Goal: Transaction & Acquisition: Purchase product/service

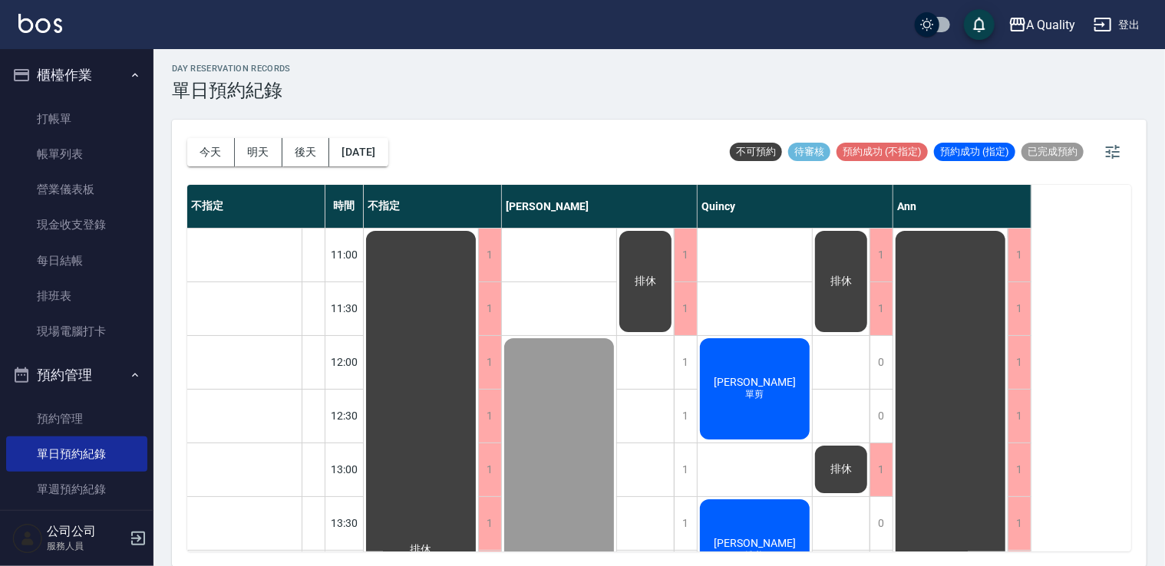
scroll to position [655, 0]
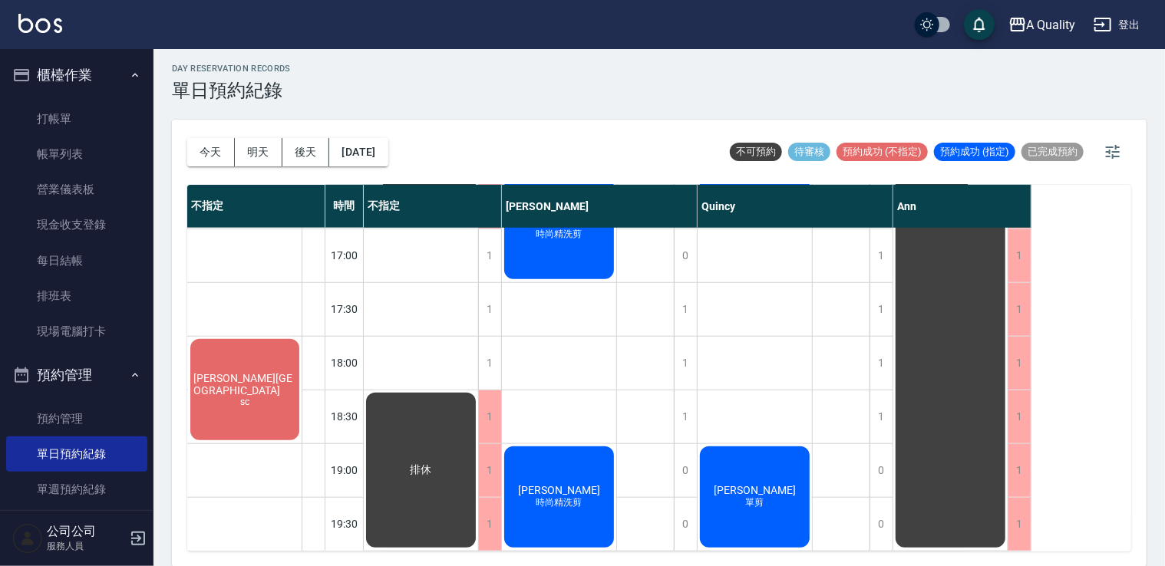
click at [239, 372] on span "[PERSON_NAME][GEOGRAPHIC_DATA]" at bounding box center [244, 384] width 109 height 25
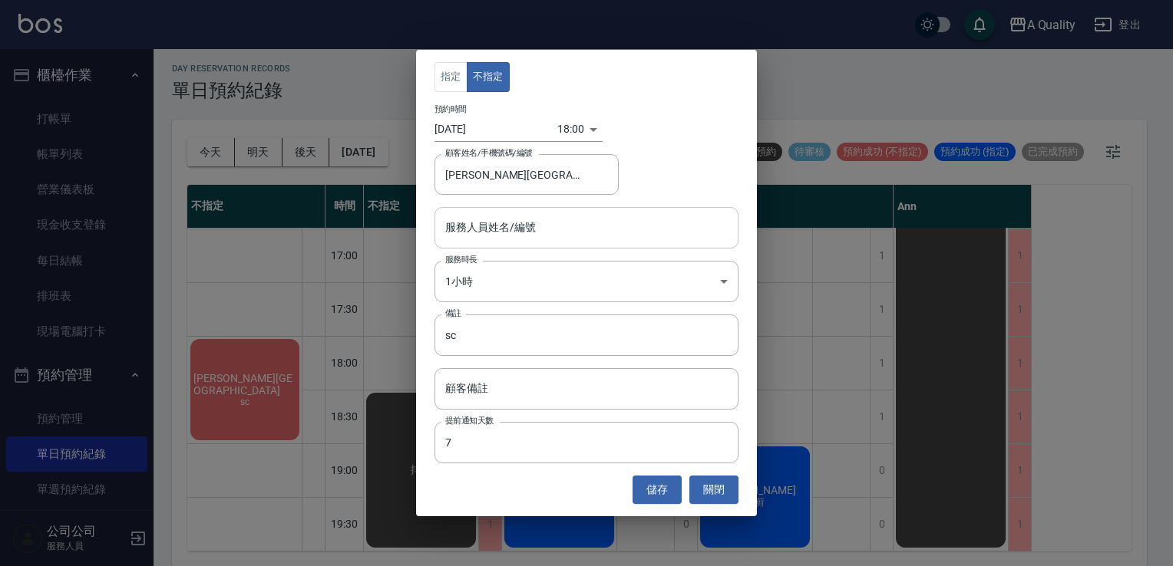
click at [536, 223] on input "服務人員姓名/編號" at bounding box center [586, 227] width 290 height 27
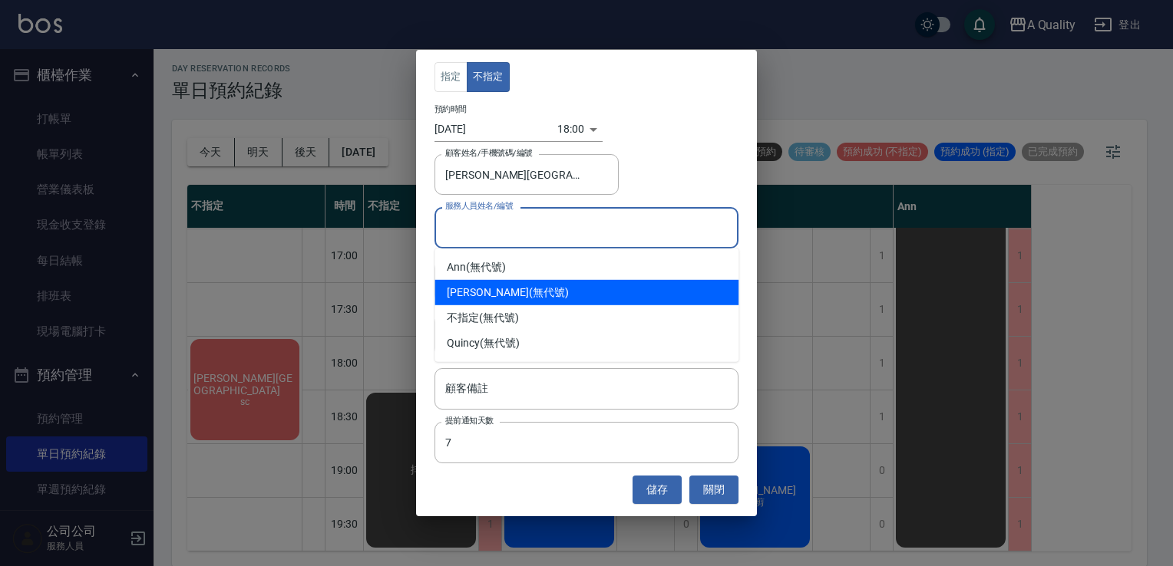
click at [513, 289] on div "[PERSON_NAME] (無代號)" at bounding box center [586, 292] width 304 height 25
type input "[PERSON_NAME](無代號)"
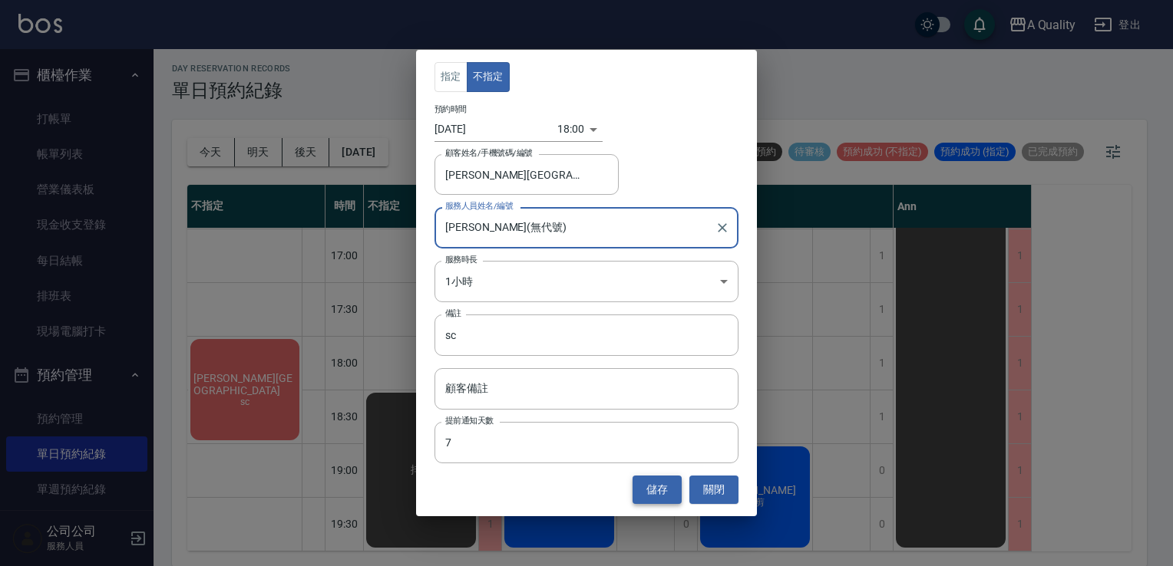
click at [655, 488] on button "儲存" at bounding box center [656, 490] width 49 height 28
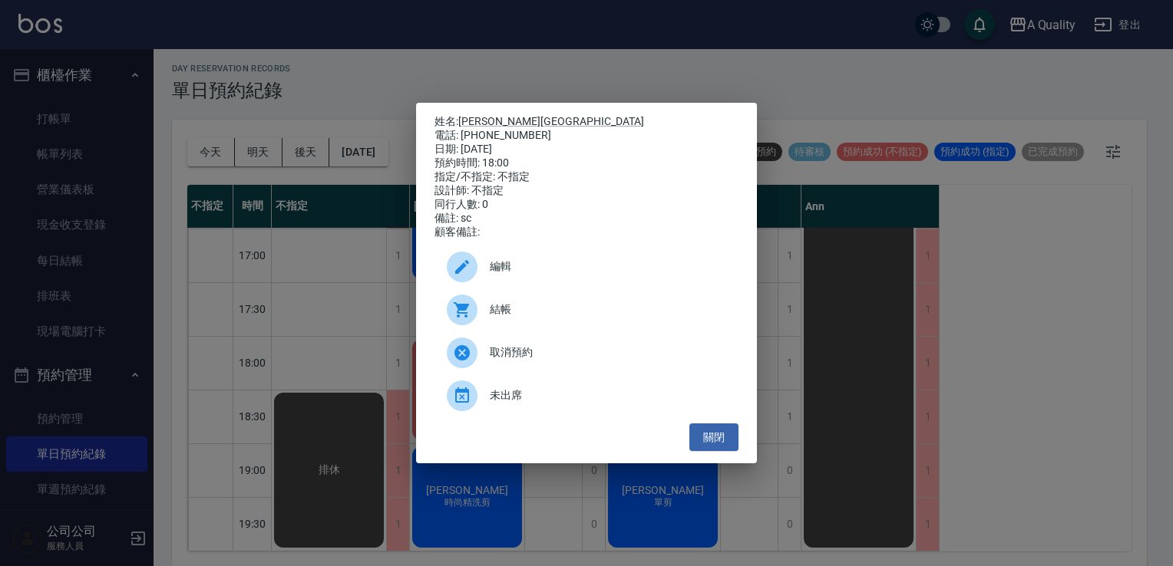
click at [516, 315] on span "結帳" at bounding box center [608, 310] width 236 height 16
drag, startPoint x: 702, startPoint y: 434, endPoint x: 693, endPoint y: 416, distance: 20.6
click at [704, 434] on button "關閉" at bounding box center [713, 438] width 49 height 28
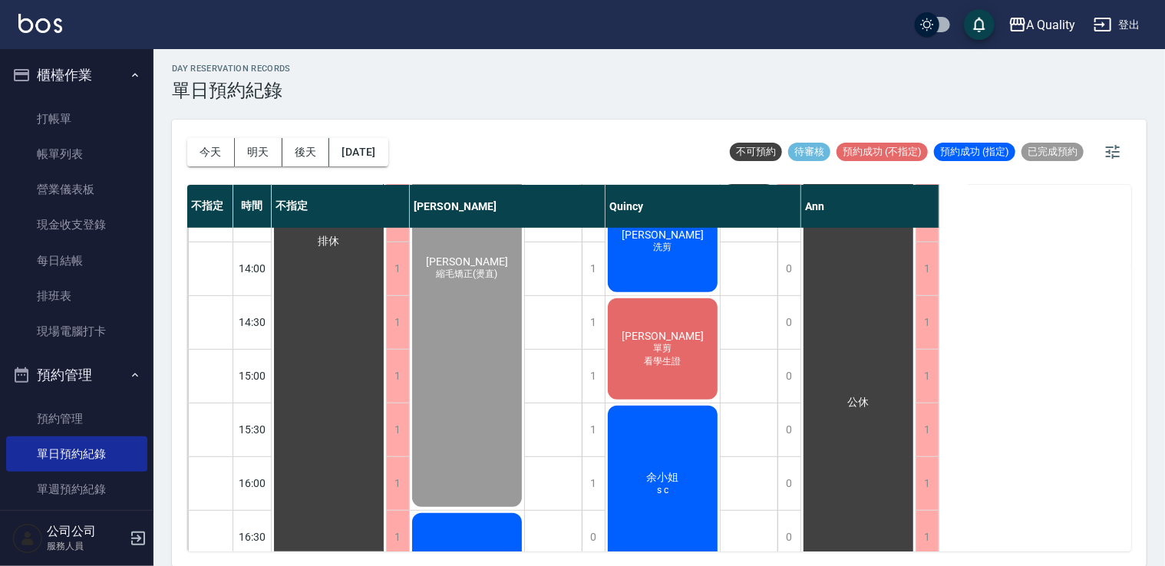
scroll to position [271, 0]
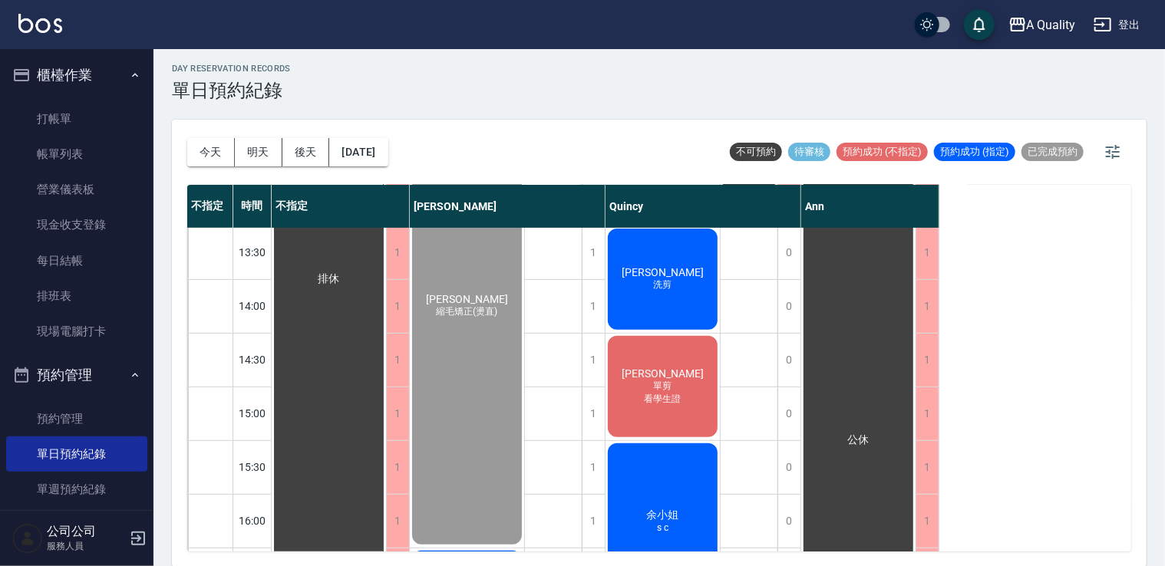
click at [501, 319] on span "單剪" at bounding box center [468, 311] width 68 height 13
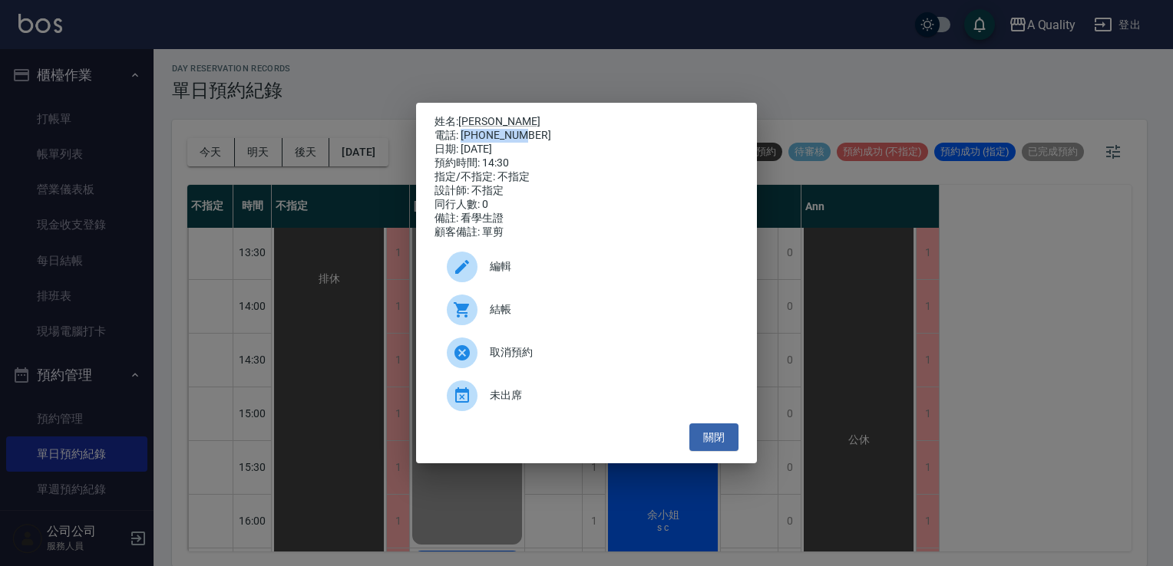
drag, startPoint x: 460, startPoint y: 132, endPoint x: 540, endPoint y: 137, distance: 80.0
click at [540, 137] on div "電話: 0966551693" at bounding box center [586, 136] width 304 height 14
copy div "0966551693"
drag, startPoint x: 721, startPoint y: 441, endPoint x: 411, endPoint y: 411, distance: 310.8
click at [721, 441] on button "關閉" at bounding box center [713, 438] width 49 height 28
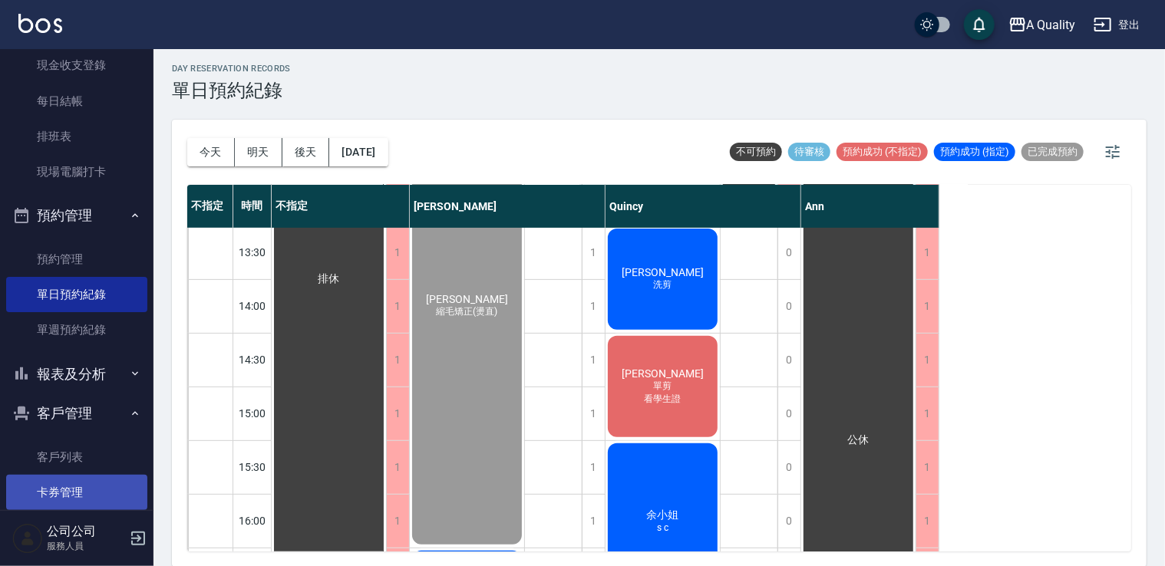
scroll to position [219, 0]
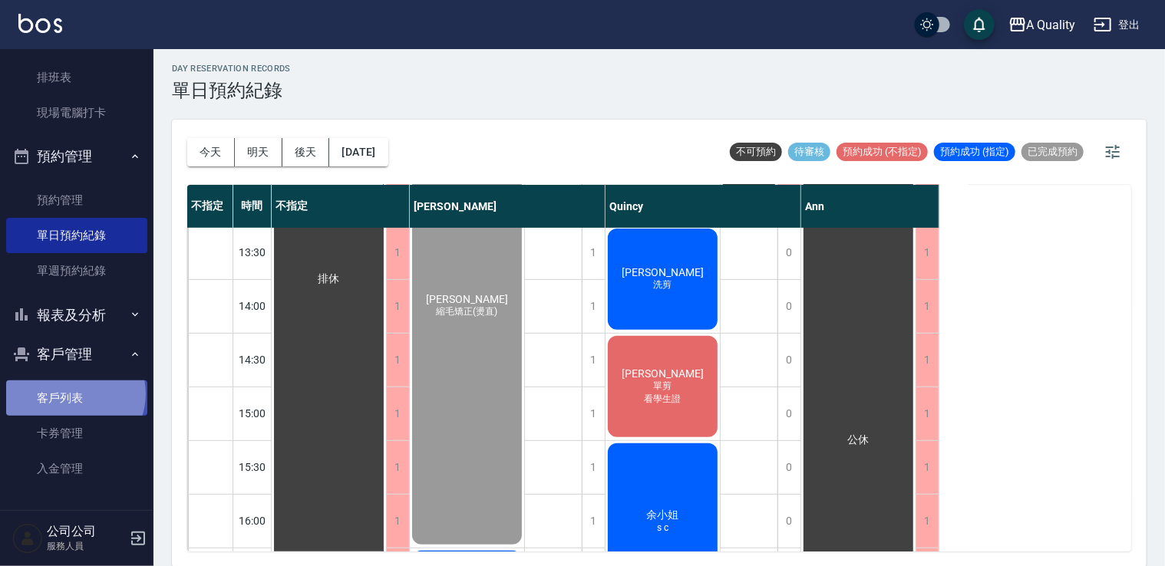
click at [74, 394] on link "客戶列表" at bounding box center [76, 398] width 141 height 35
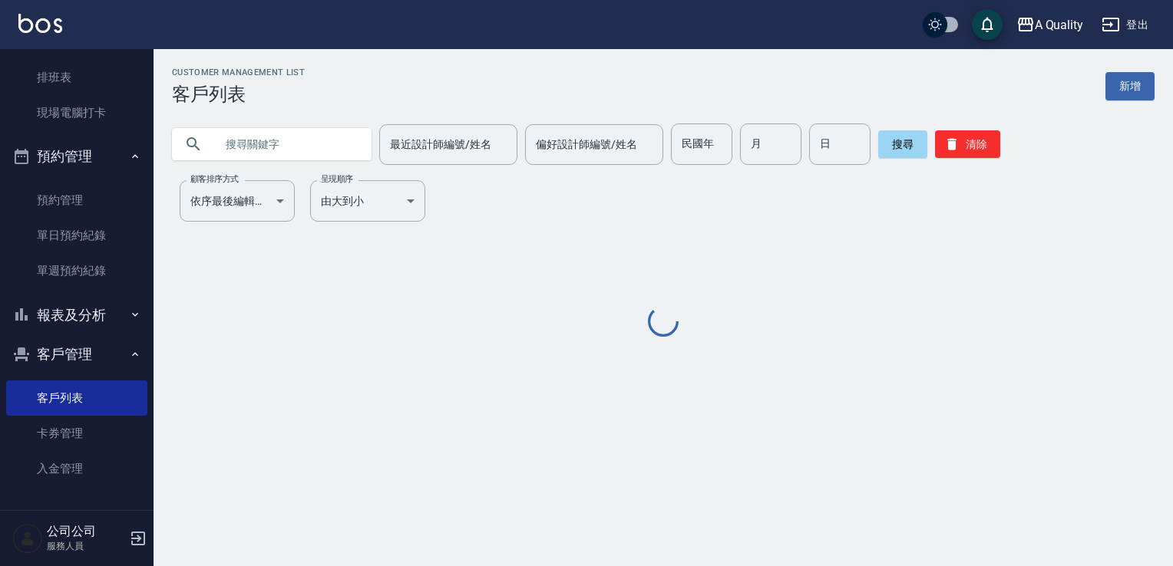
click at [286, 143] on input "text" at bounding box center [287, 144] width 144 height 41
paste input "0966551693"
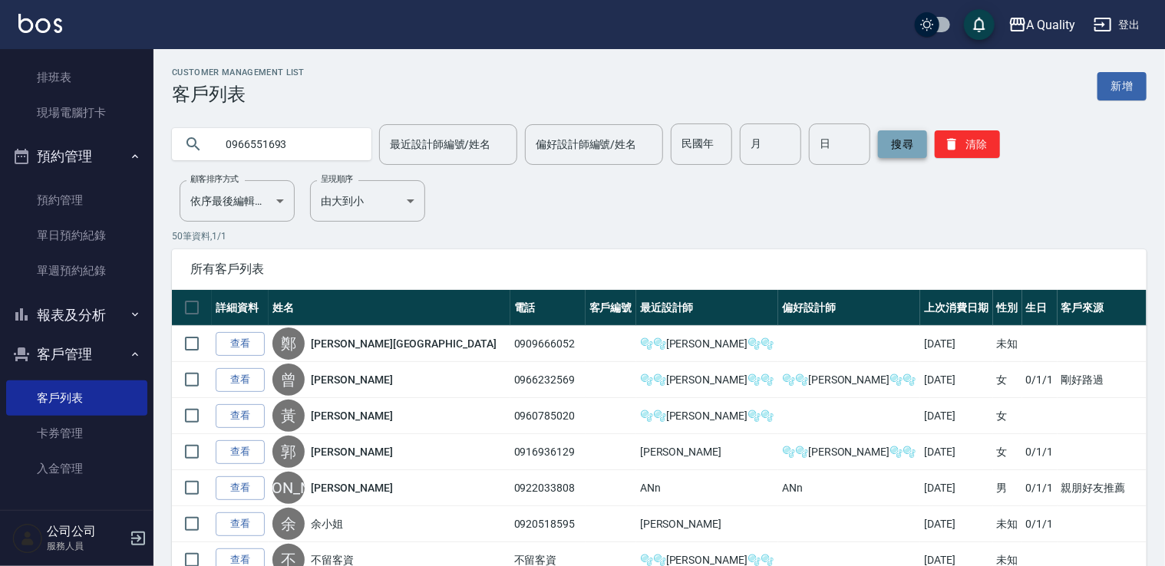
type input "0966551693"
click at [906, 144] on button "搜尋" at bounding box center [902, 144] width 49 height 28
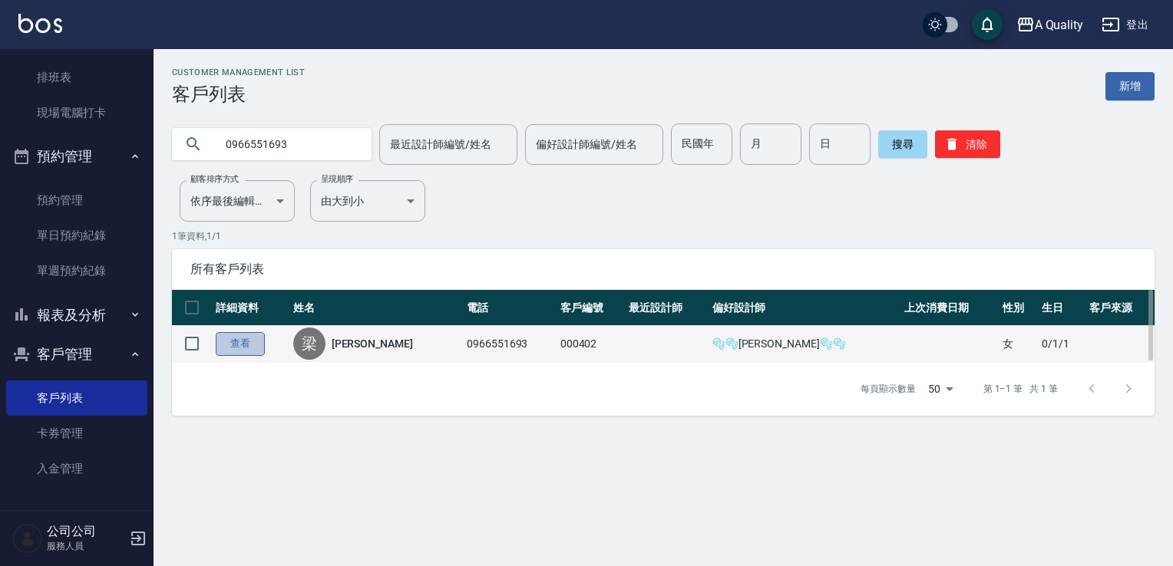
click at [246, 343] on link "查看" at bounding box center [240, 344] width 49 height 24
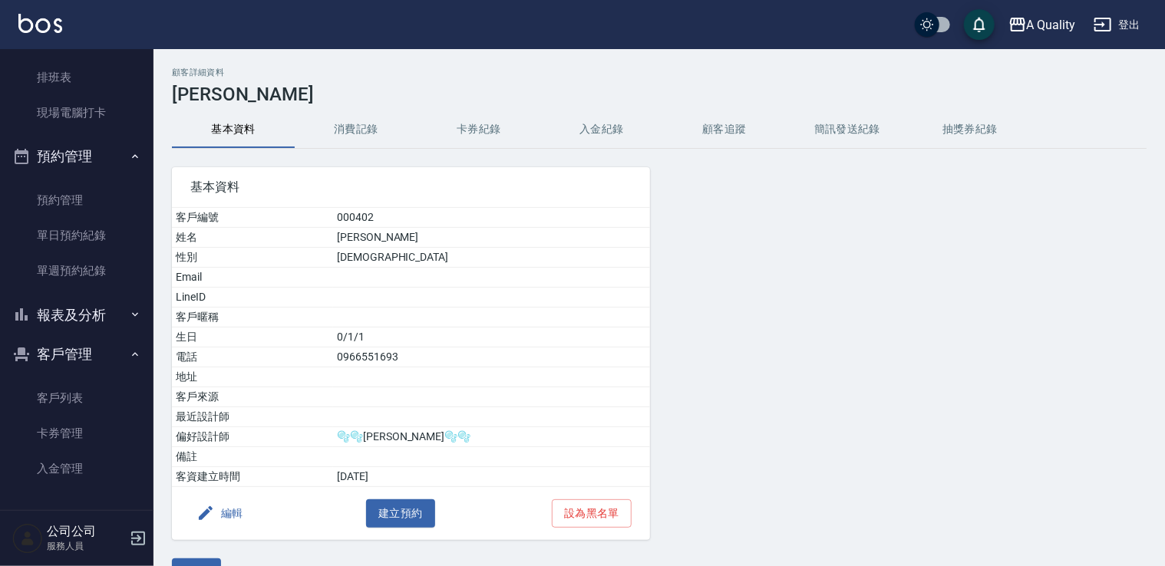
click at [362, 130] on button "消費記錄" at bounding box center [356, 129] width 123 height 37
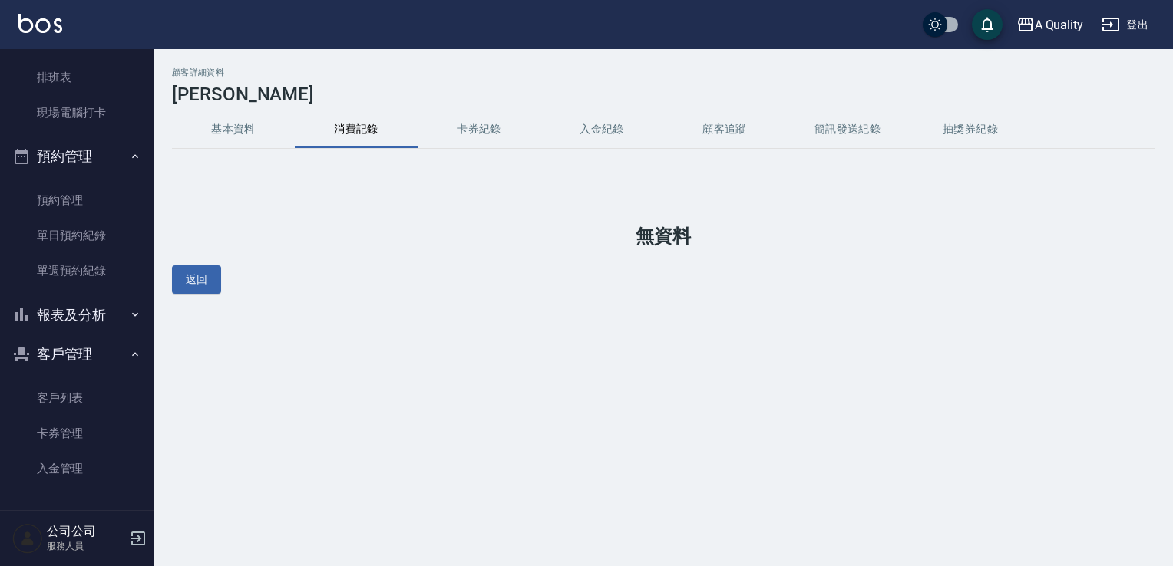
click at [249, 137] on button "基本資料" at bounding box center [233, 129] width 123 height 37
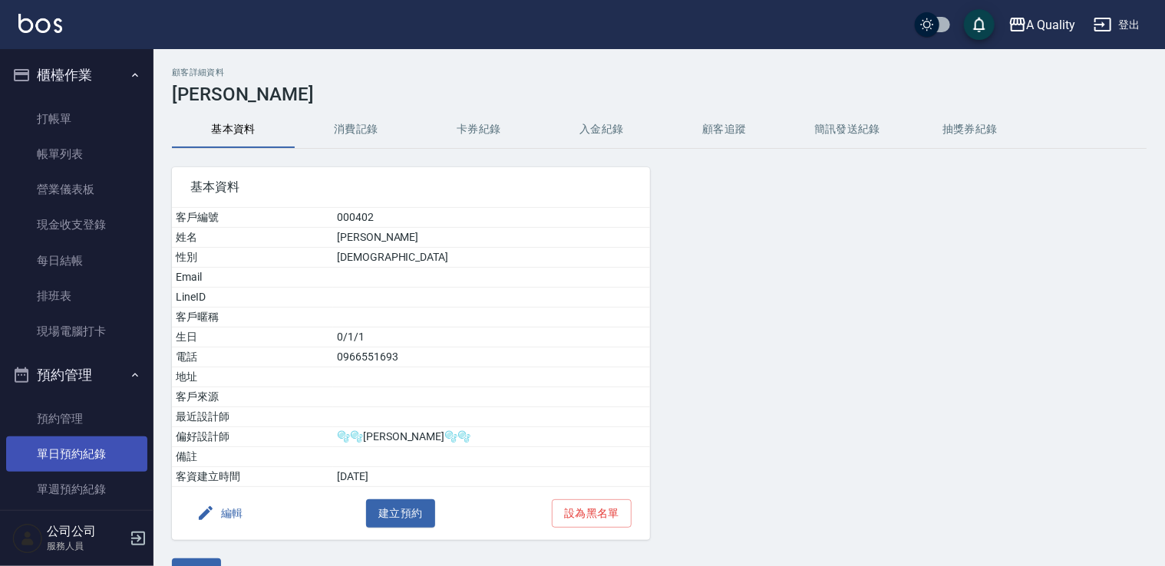
click at [46, 437] on link "單日預約紀錄" at bounding box center [76, 454] width 141 height 35
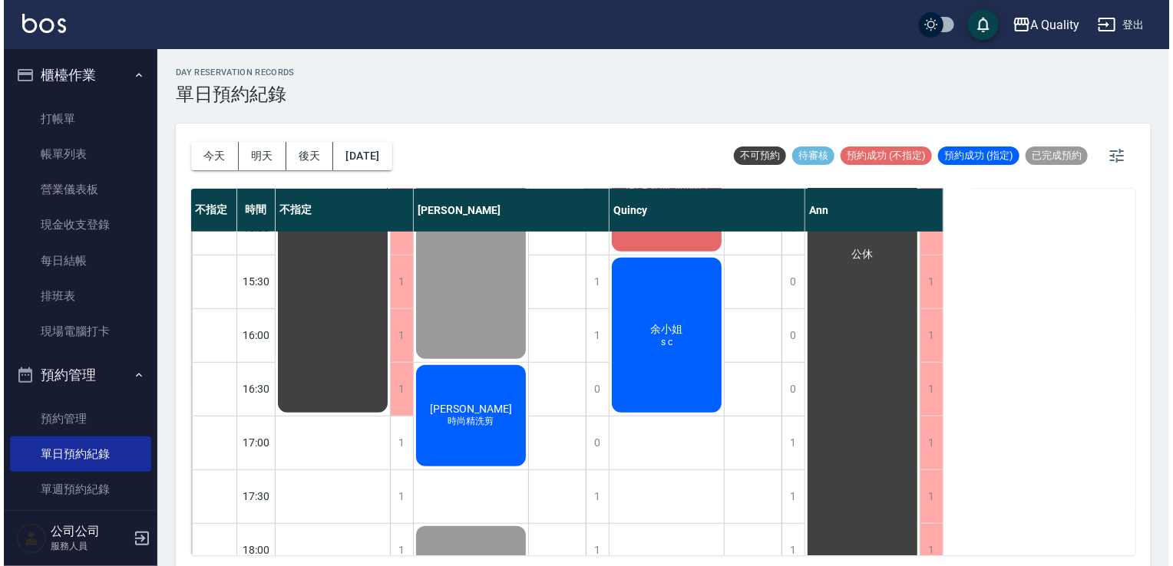
scroll to position [655, 0]
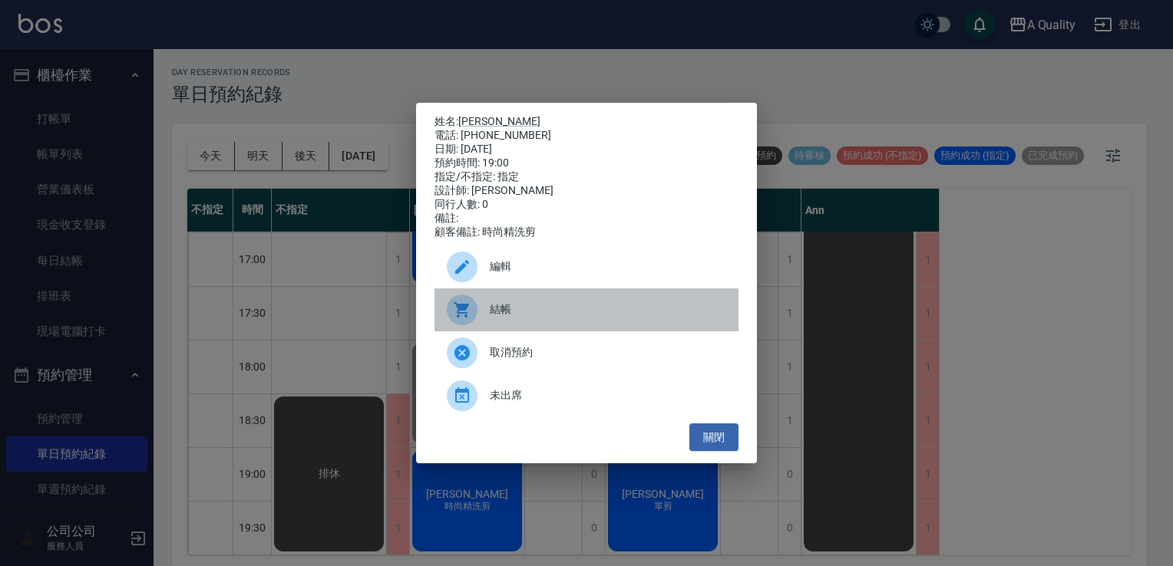
click at [497, 318] on span "結帳" at bounding box center [608, 310] width 236 height 16
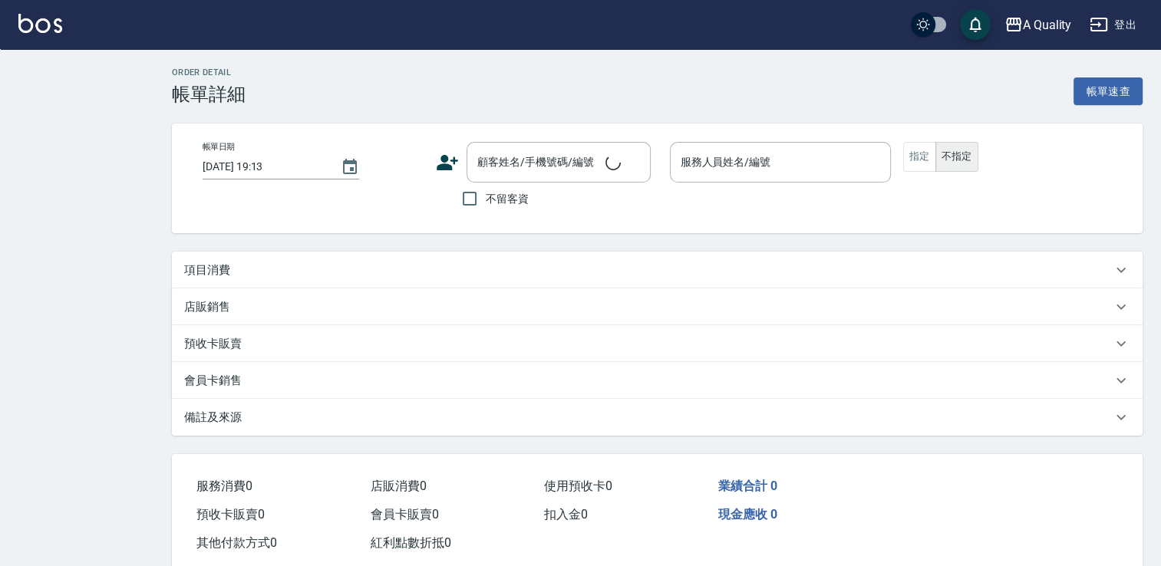
type input "2025/08/18 18:00"
type input "[PERSON_NAME](無代號)"
type input "sc"
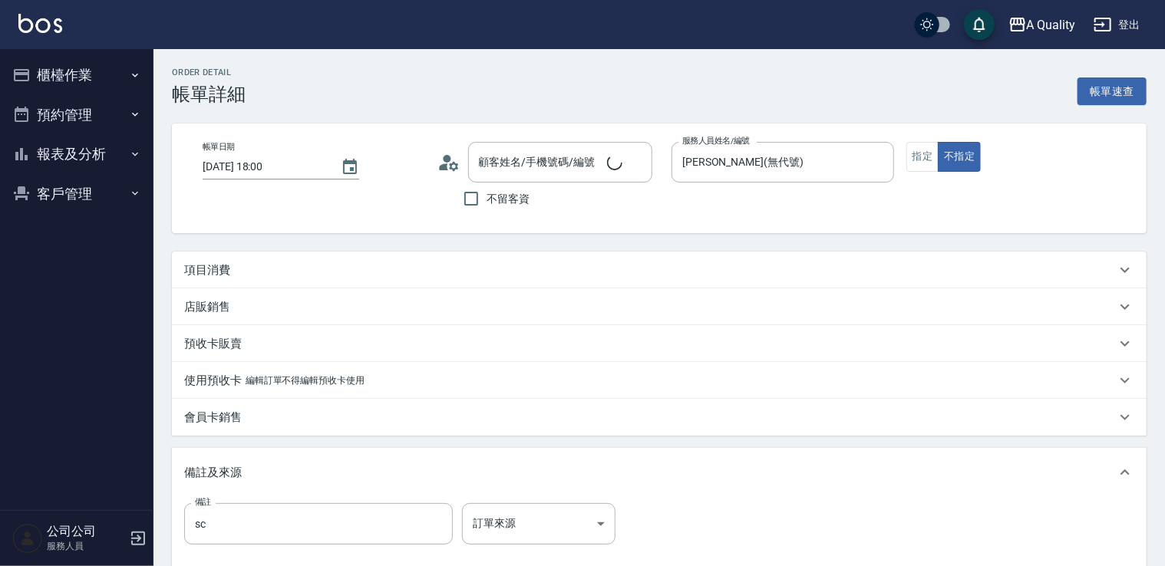
type input "鄭澎洲/0909666052/null"
drag, startPoint x: 214, startPoint y: 266, endPoint x: 241, endPoint y: 274, distance: 27.9
click at [215, 266] on p "項目消費" at bounding box center [207, 270] width 46 height 16
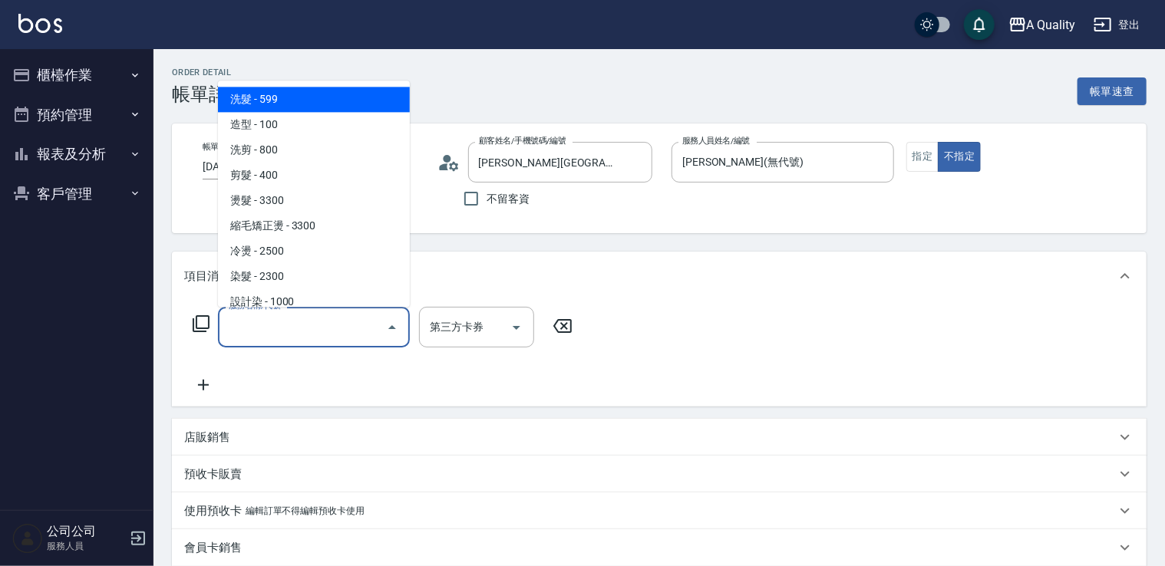
click at [289, 324] on input "服務名稱/代號" at bounding box center [302, 327] width 155 height 27
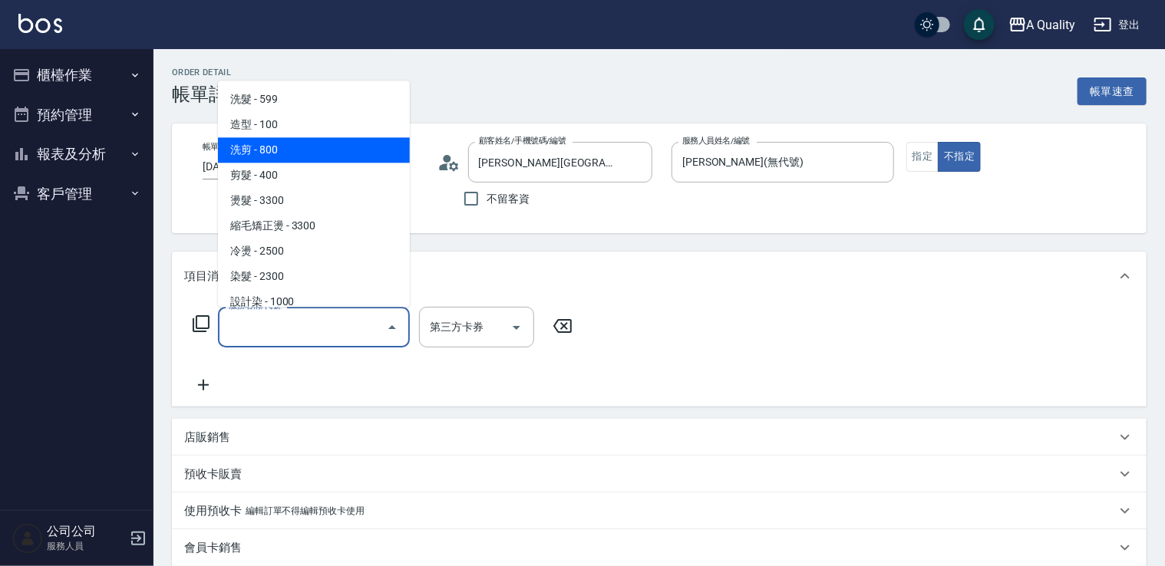
click at [276, 161] on span "洗剪 - 800" at bounding box center [314, 149] width 192 height 25
type input "洗剪(103)"
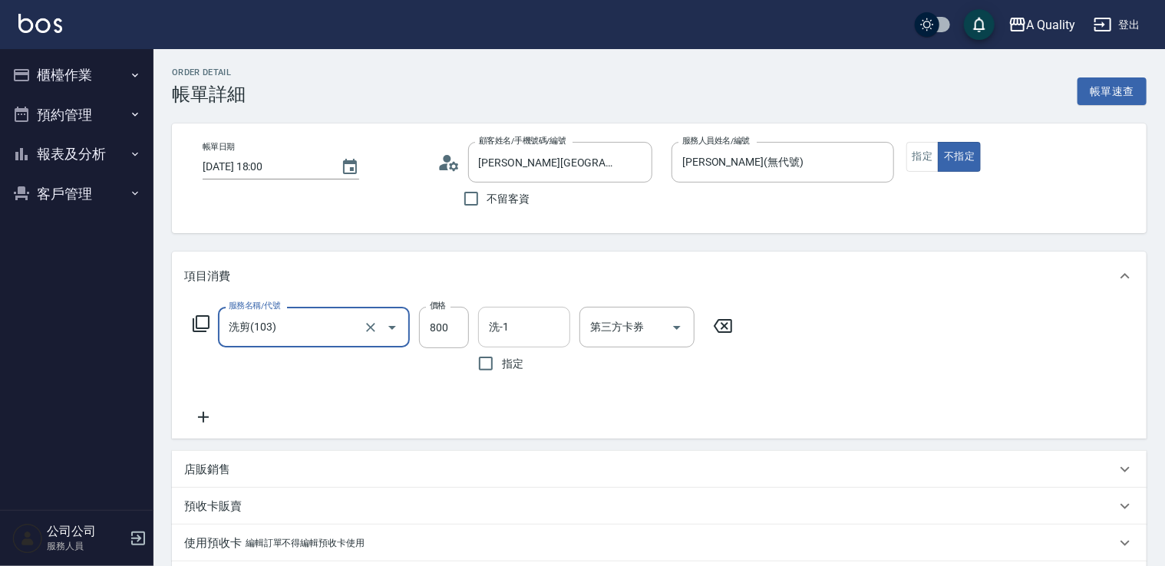
click at [546, 333] on input "洗-1" at bounding box center [524, 327] width 78 height 27
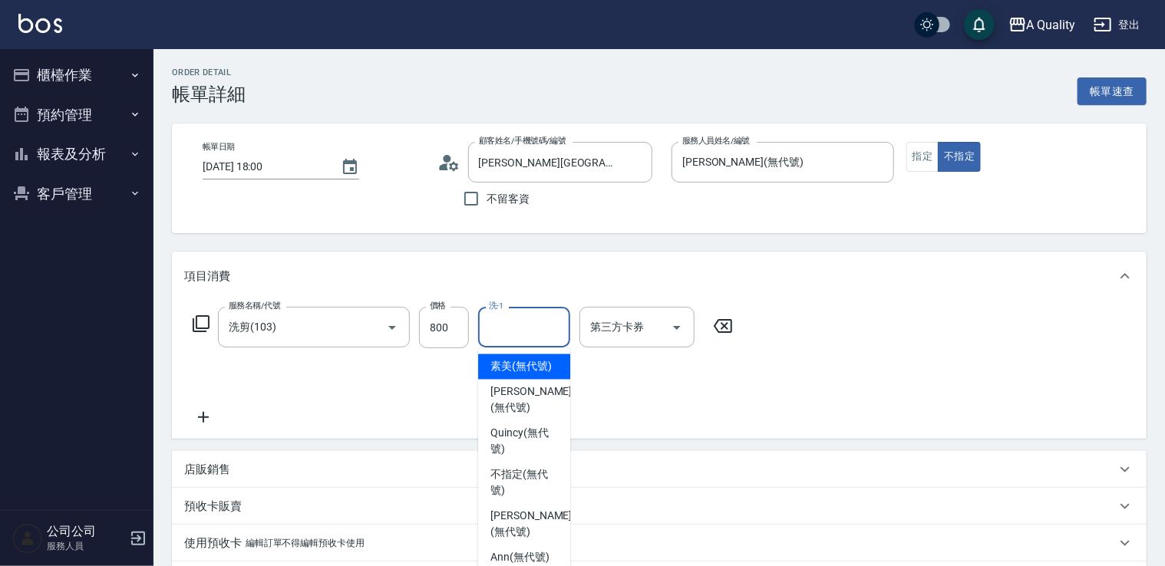
click at [536, 365] on span "素美 (無代號)" at bounding box center [520, 367] width 61 height 16
type input "素美(無代號)"
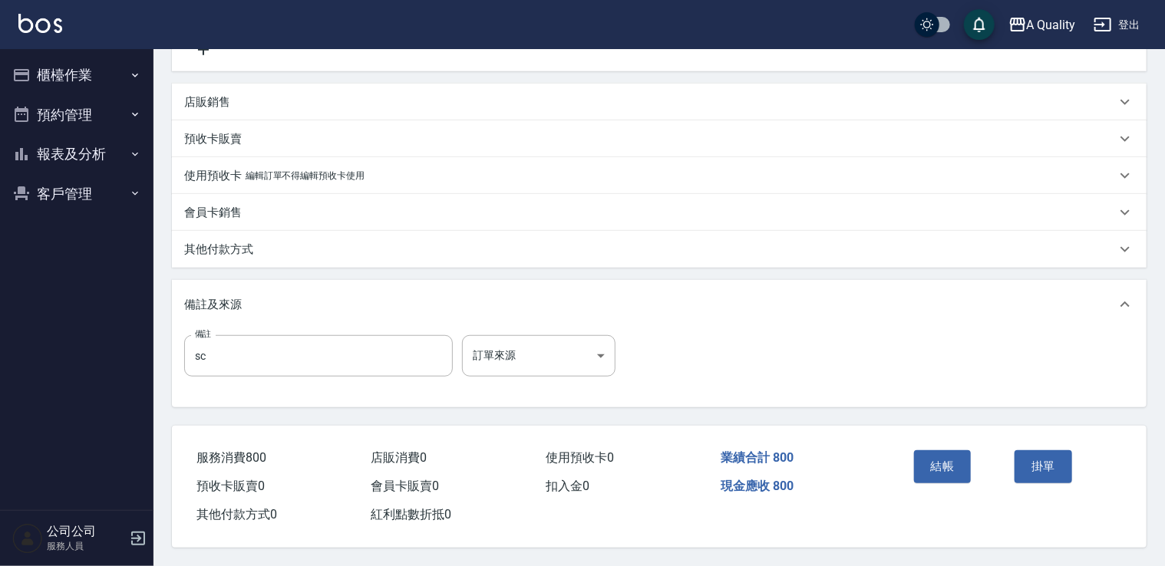
scroll to position [372, 0]
click at [944, 460] on button "結帳" at bounding box center [943, 467] width 58 height 32
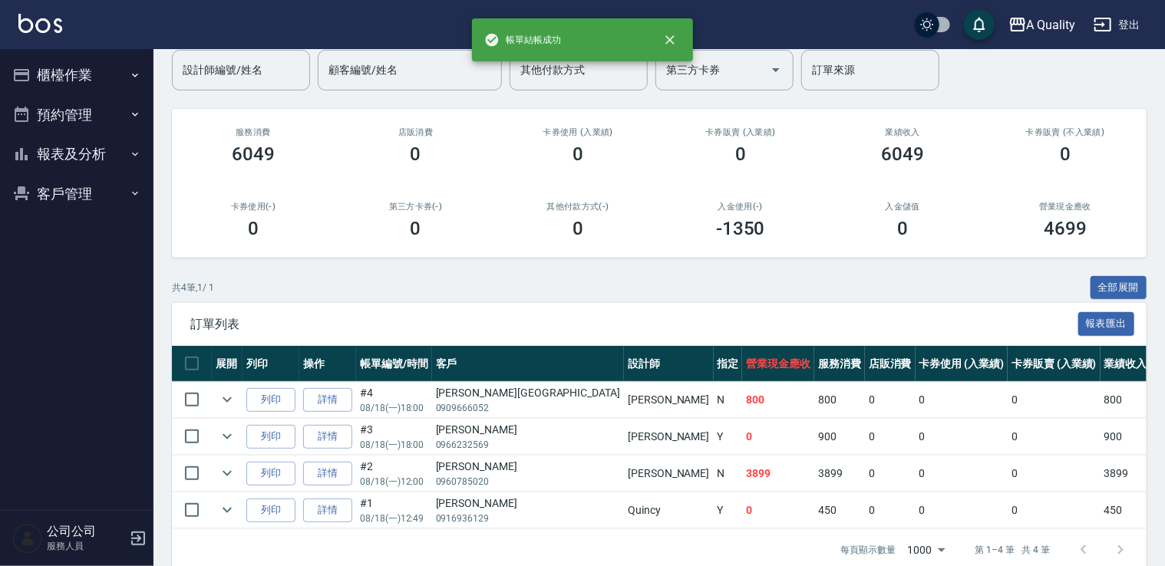
scroll to position [161, 0]
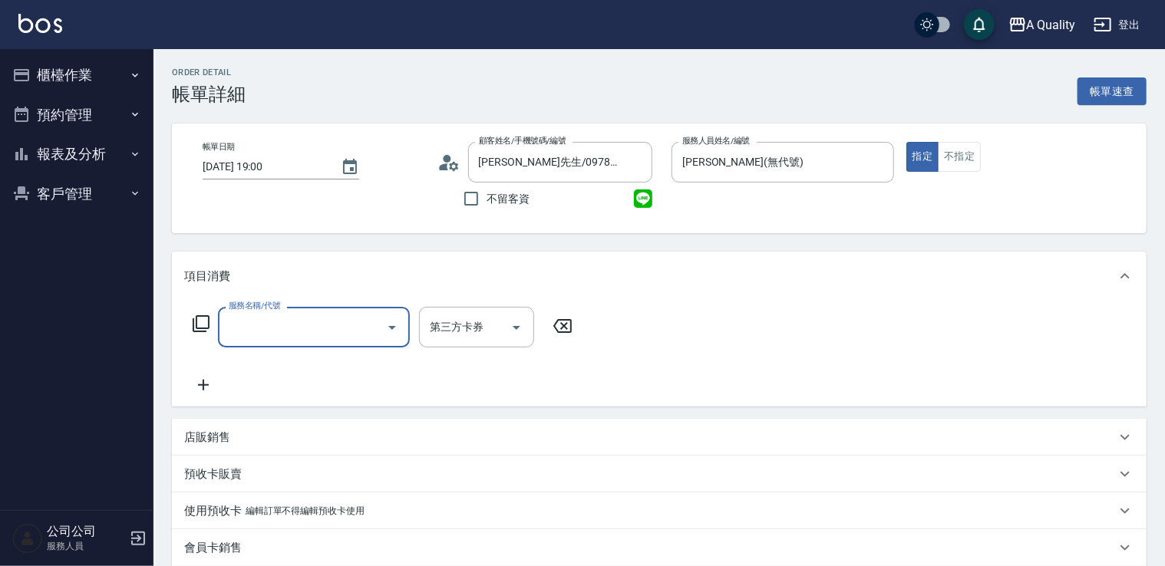
click at [305, 341] on div "服務名稱/代號" at bounding box center [314, 327] width 192 height 41
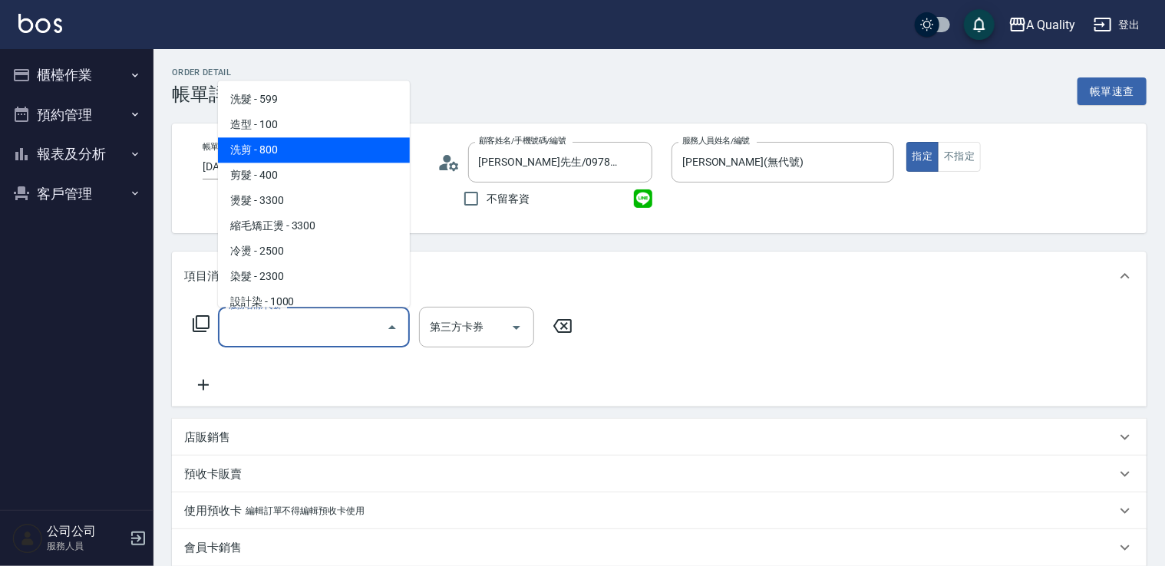
click at [292, 148] on span "洗剪 - 800" at bounding box center [314, 149] width 192 height 25
type input "洗剪(103)"
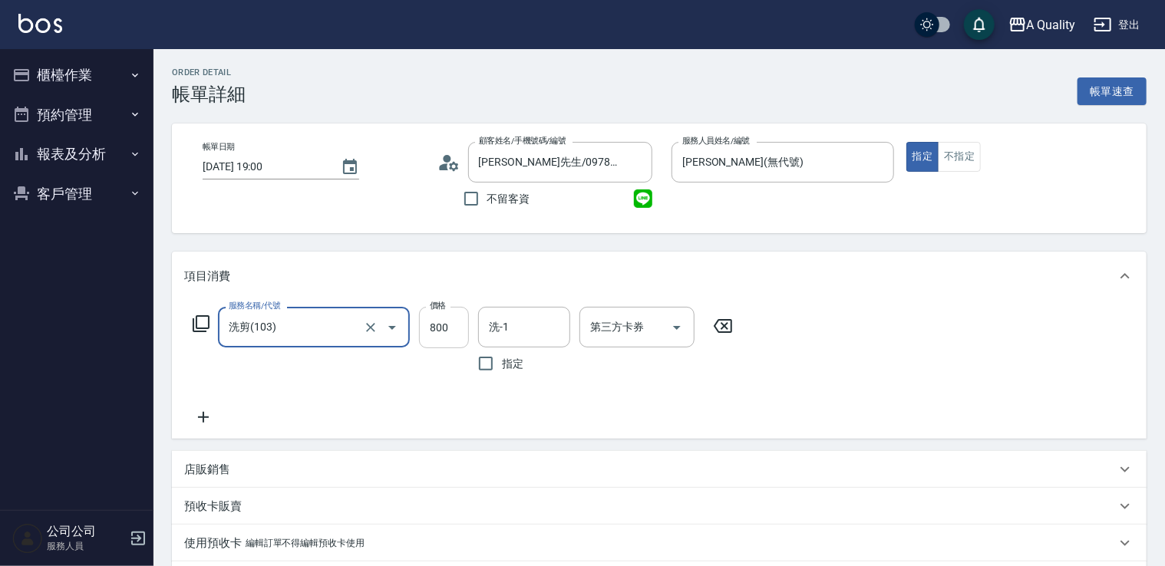
drag, startPoint x: 451, startPoint y: 331, endPoint x: 460, endPoint y: 320, distance: 14.7
click at [448, 331] on input "800" at bounding box center [444, 327] width 50 height 41
type input "900"
click at [512, 325] on input "洗-1" at bounding box center [524, 327] width 78 height 27
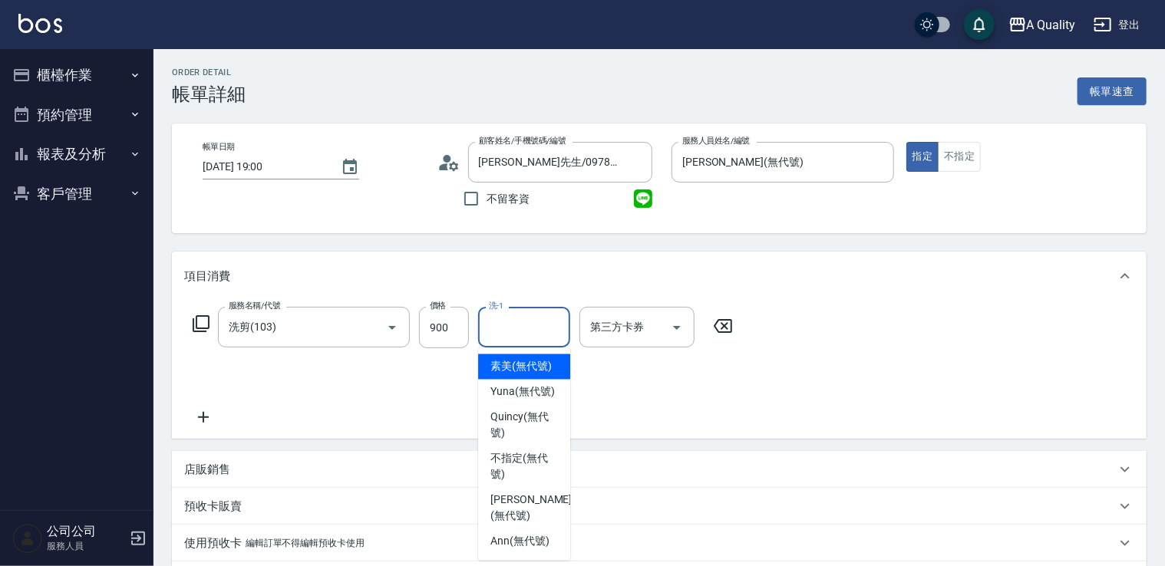
drag, startPoint x: 504, startPoint y: 367, endPoint x: 553, endPoint y: 363, distance: 48.5
click at [505, 367] on span "素美 (無代號)" at bounding box center [520, 367] width 61 height 16
type input "素美(無代號)"
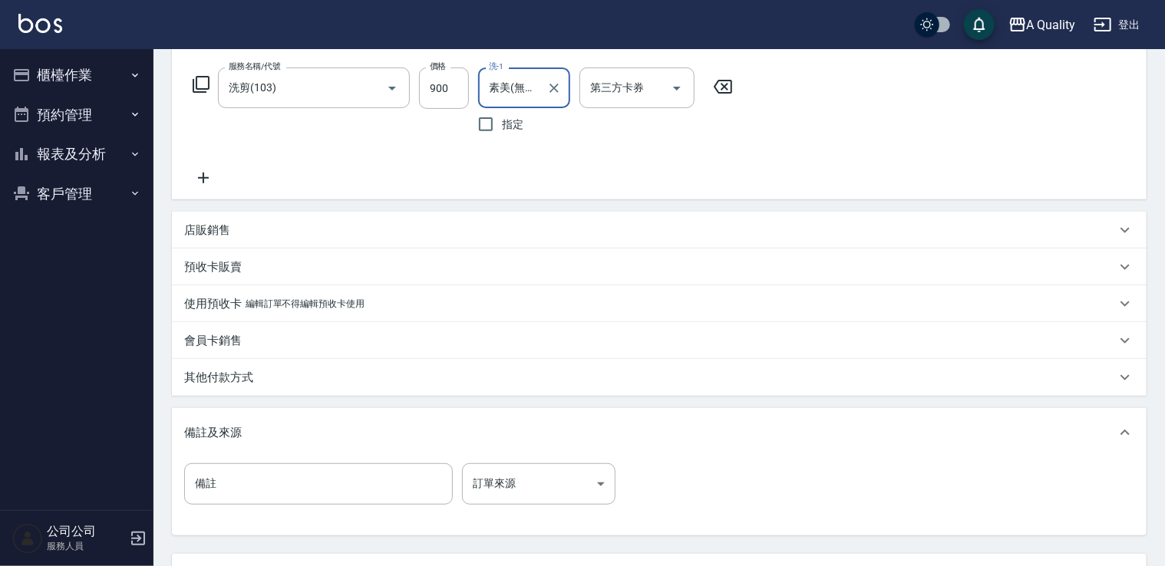
scroll to position [372, 0]
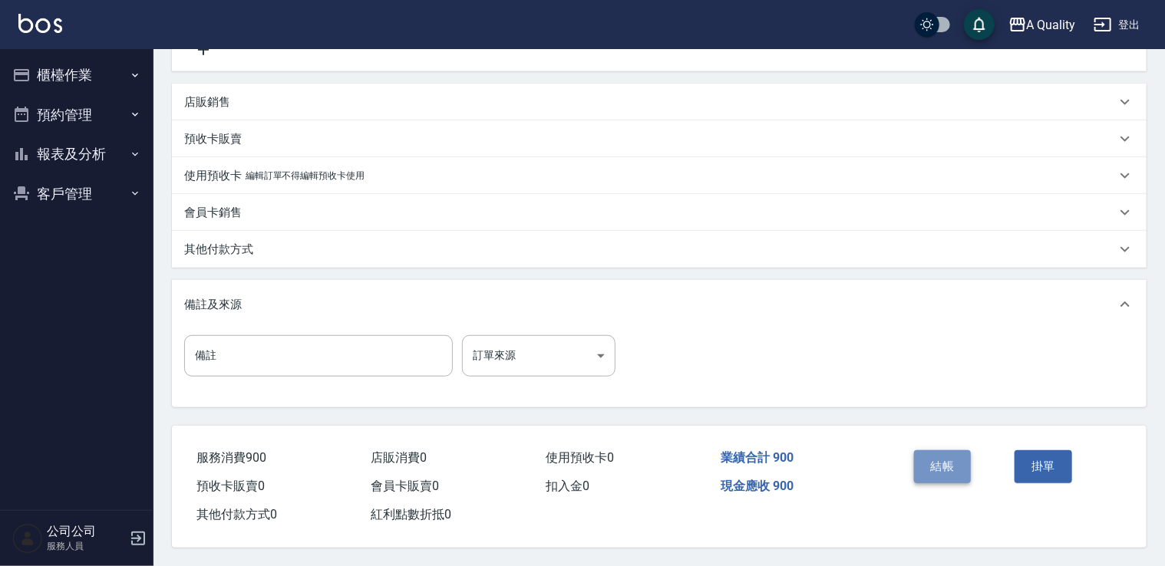
click at [918, 469] on button "結帳" at bounding box center [943, 467] width 58 height 32
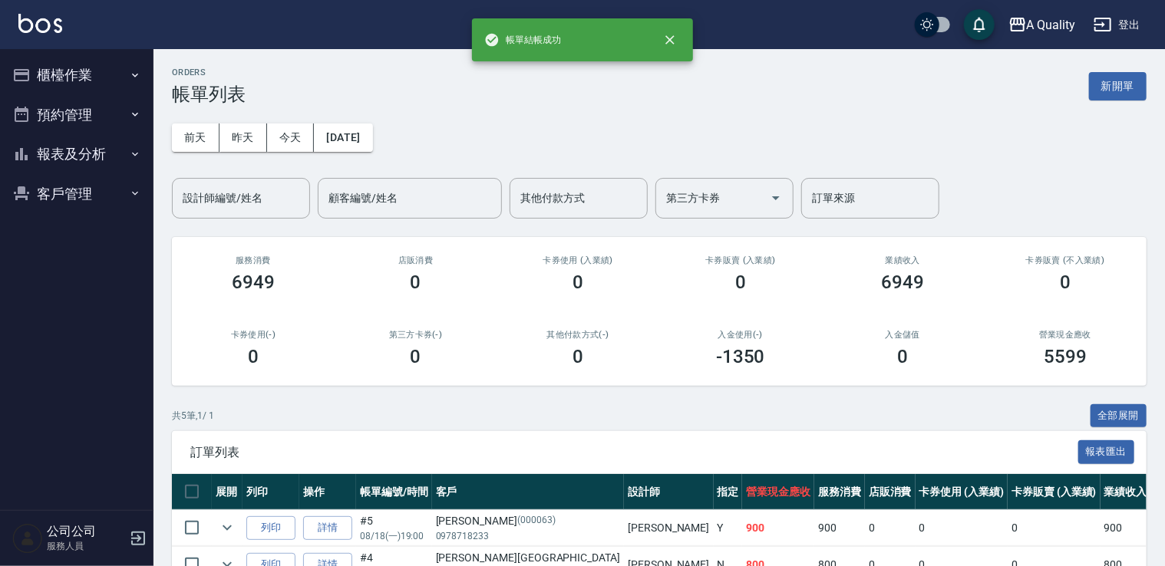
click at [78, 112] on button "預約管理" at bounding box center [76, 115] width 141 height 40
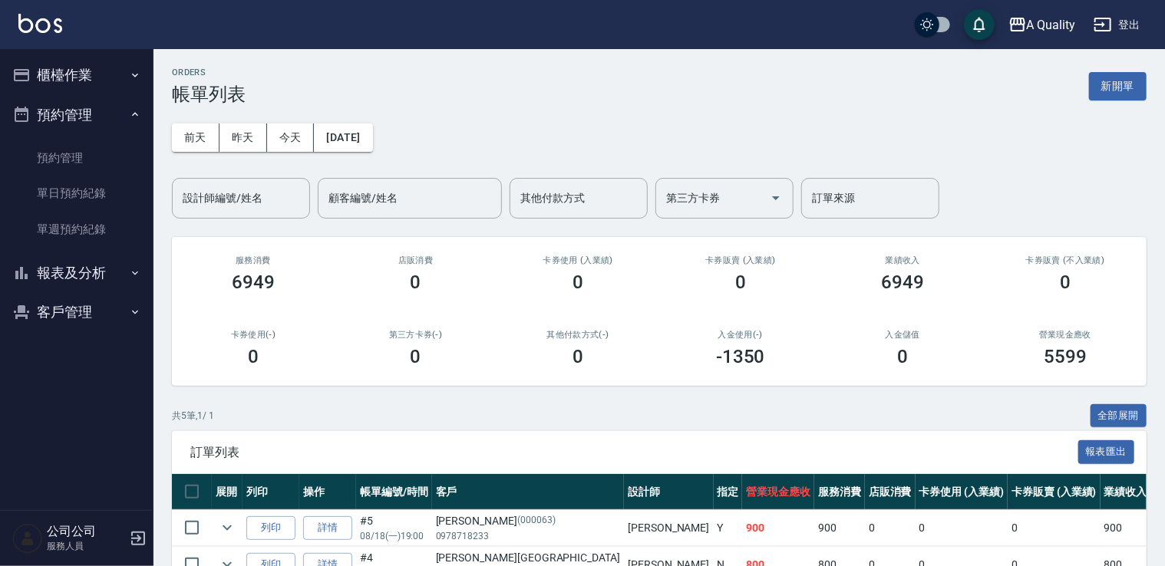
click at [95, 259] on button "報表及分析" at bounding box center [76, 273] width 141 height 40
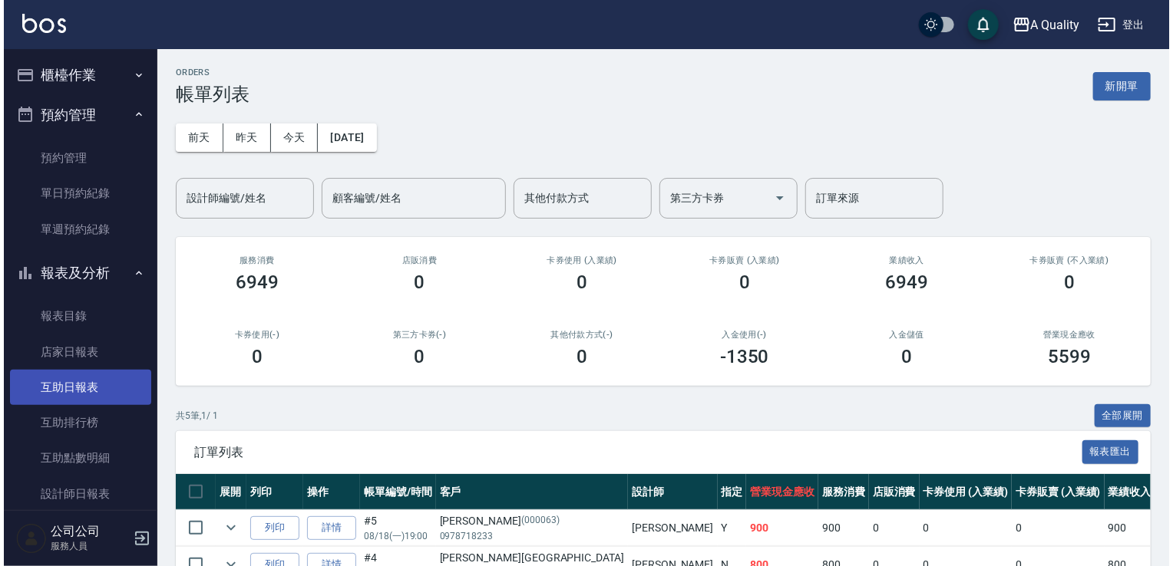
scroll to position [153, 0]
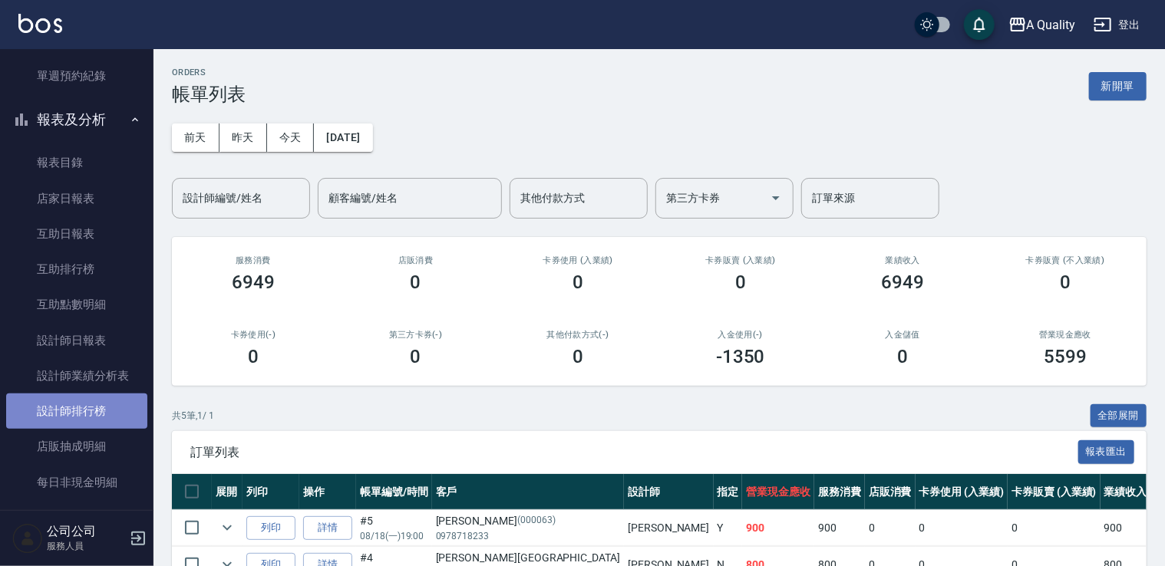
click at [104, 405] on link "設計師排行榜" at bounding box center [76, 411] width 141 height 35
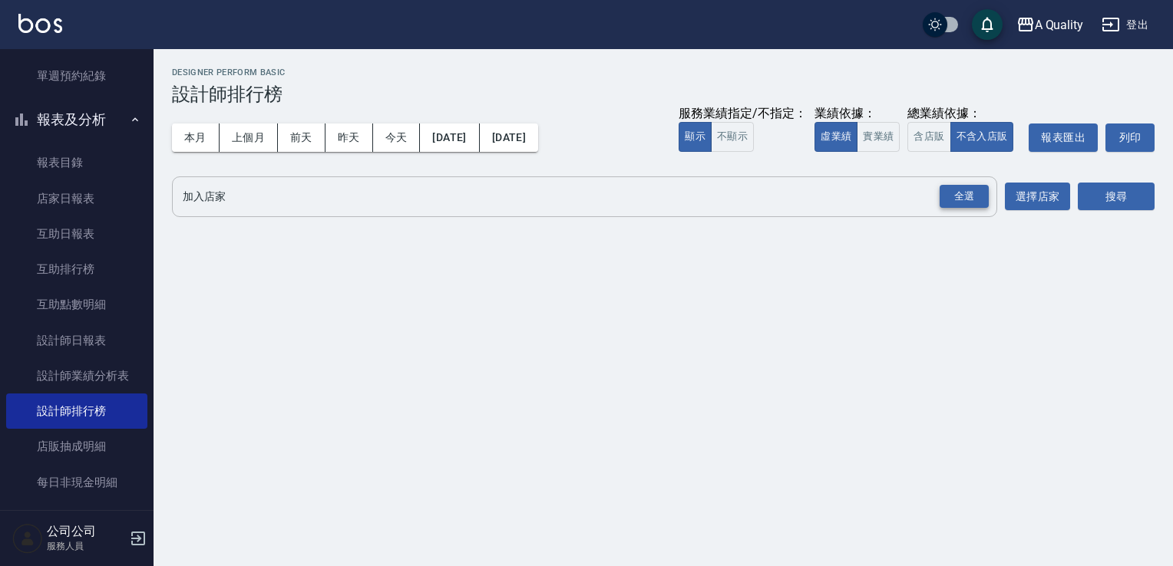
drag, startPoint x: 961, startPoint y: 198, endPoint x: 1007, endPoint y: 195, distance: 46.2
click at [961, 197] on div "全選" at bounding box center [963, 197] width 49 height 24
click at [1131, 196] on button "搜尋" at bounding box center [1116, 197] width 77 height 28
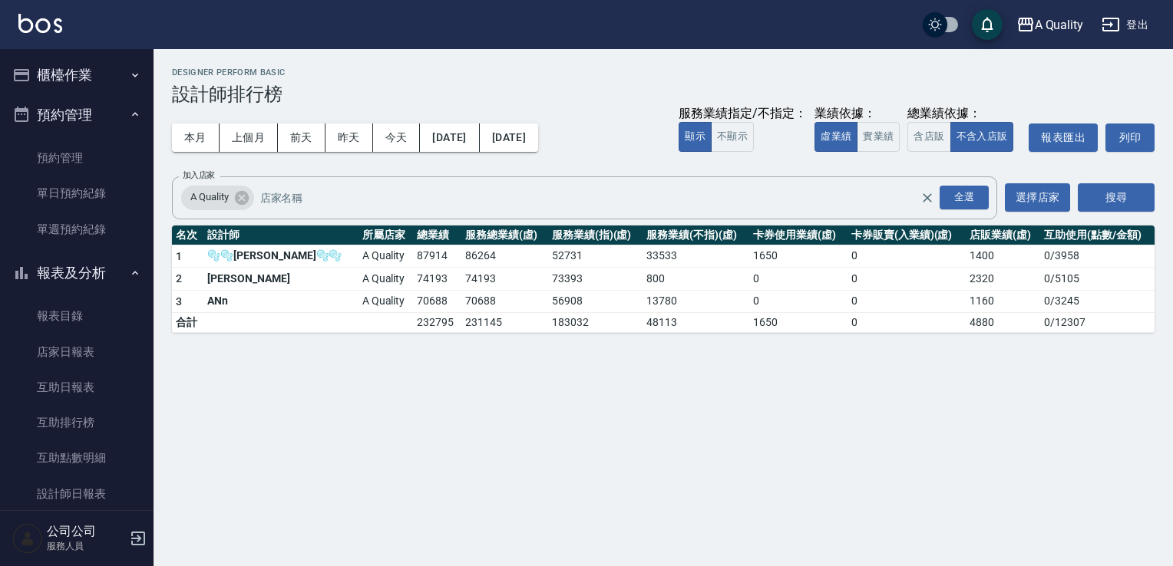
click at [76, 66] on button "櫃檯作業" at bounding box center [76, 75] width 141 height 40
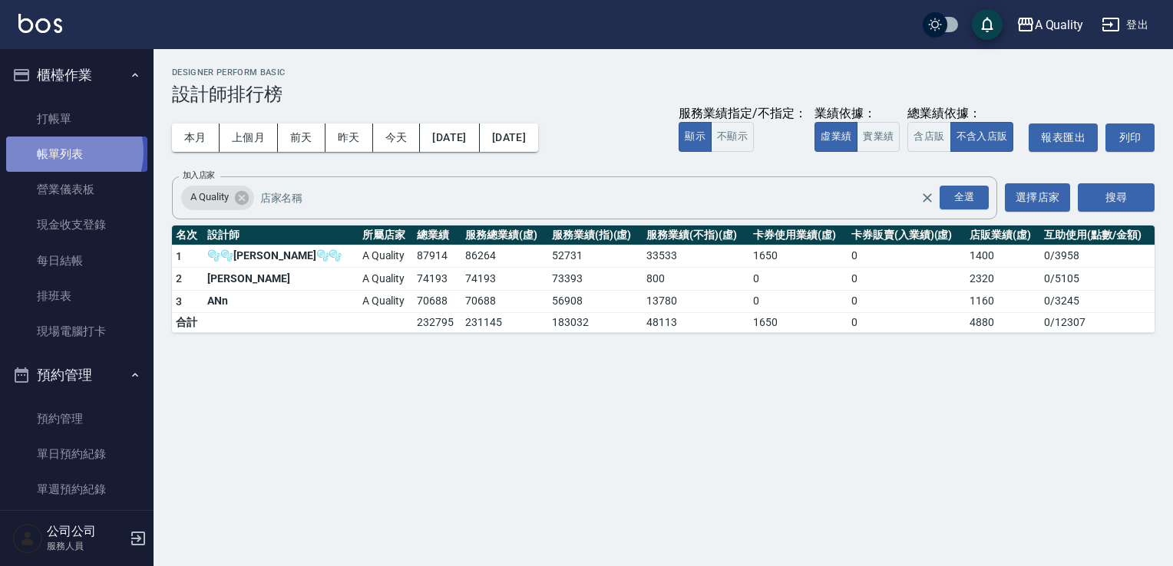
click at [68, 152] on link "帳單列表" at bounding box center [76, 154] width 141 height 35
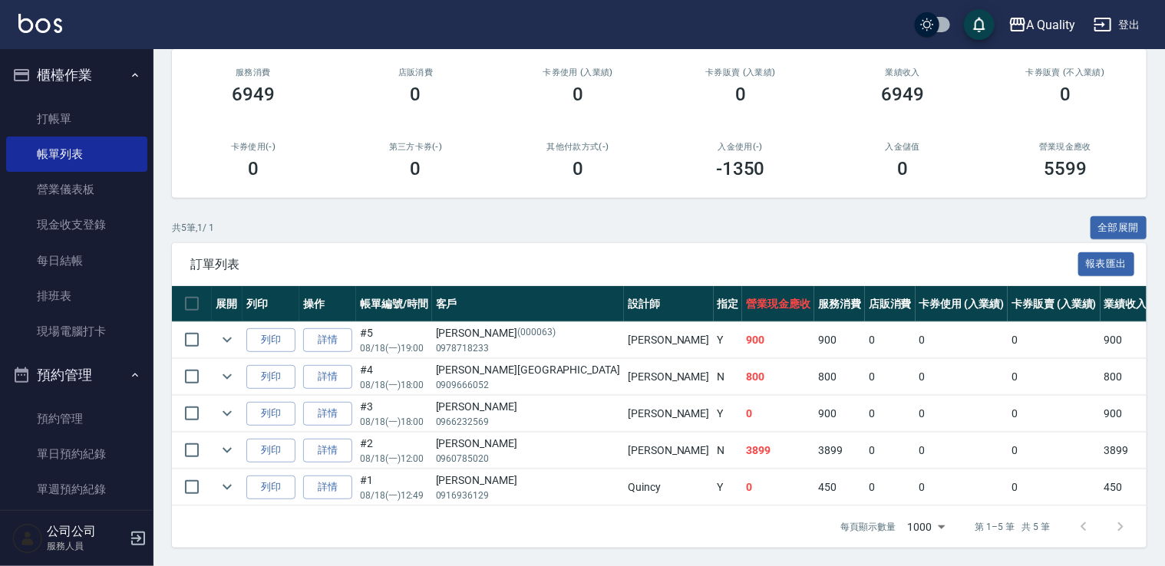
scroll to position [197, 0]
click at [86, 450] on link "單日預約紀錄" at bounding box center [76, 454] width 141 height 35
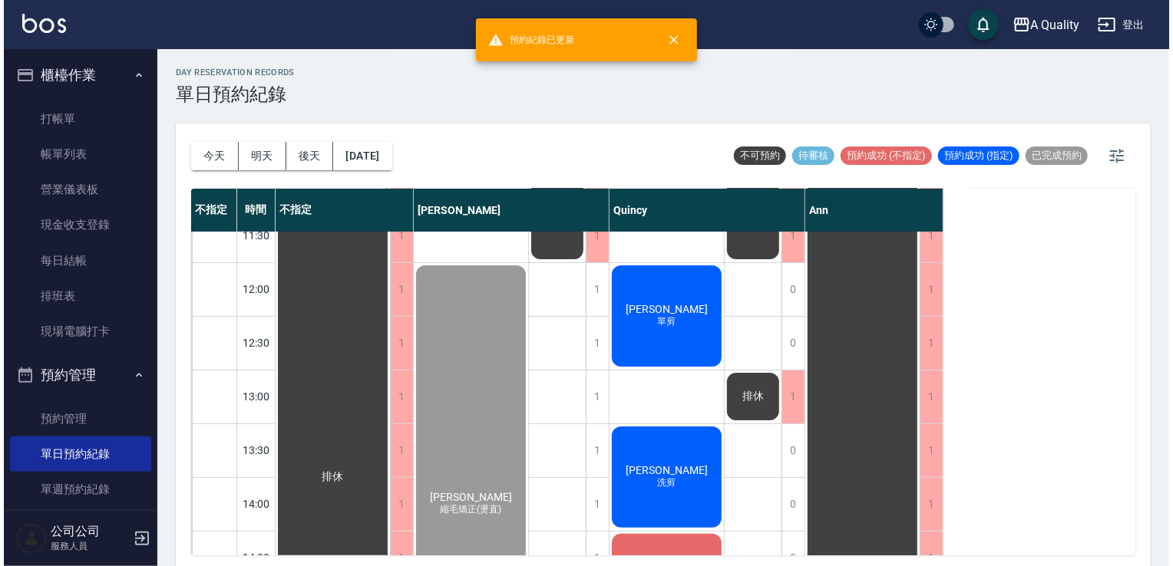
scroll to position [230, 0]
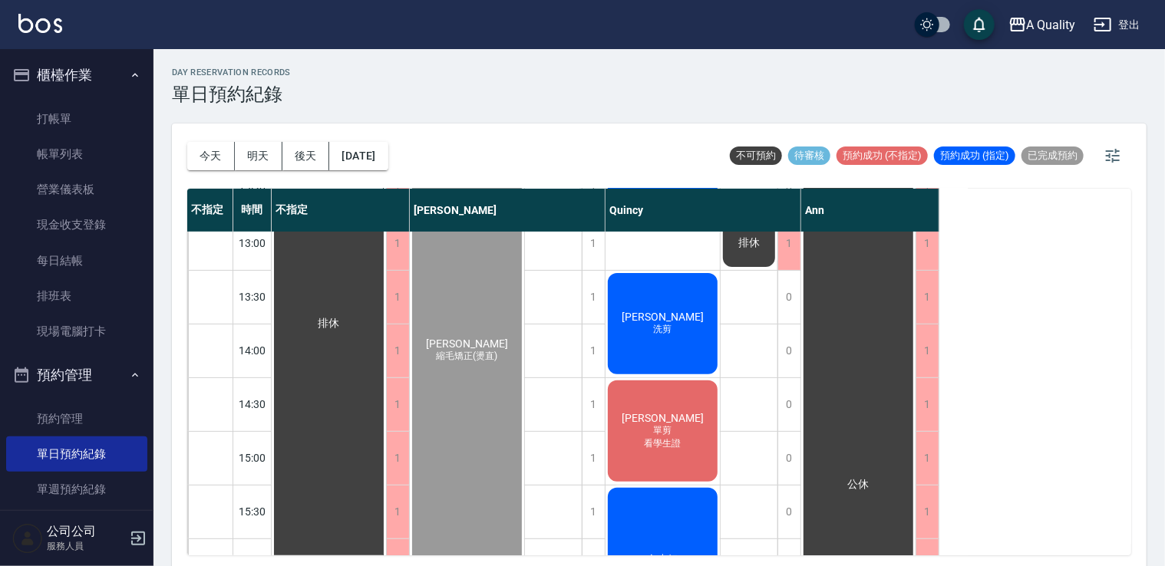
click at [386, 299] on div "黃若綺 洗剪" at bounding box center [329, 323] width 114 height 643
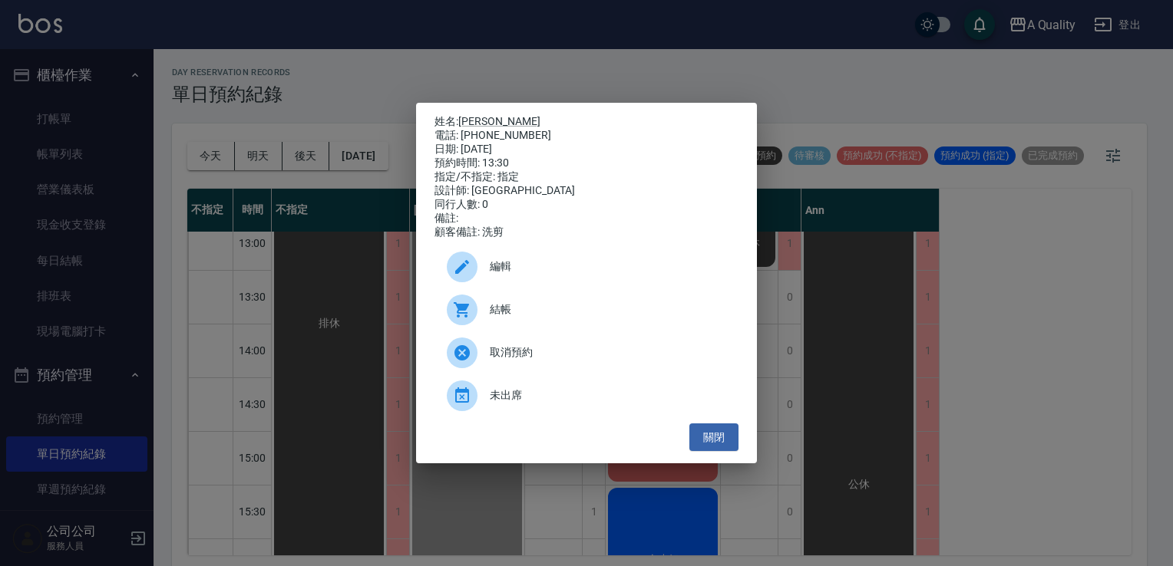
click at [599, 318] on span "結帳" at bounding box center [608, 310] width 236 height 16
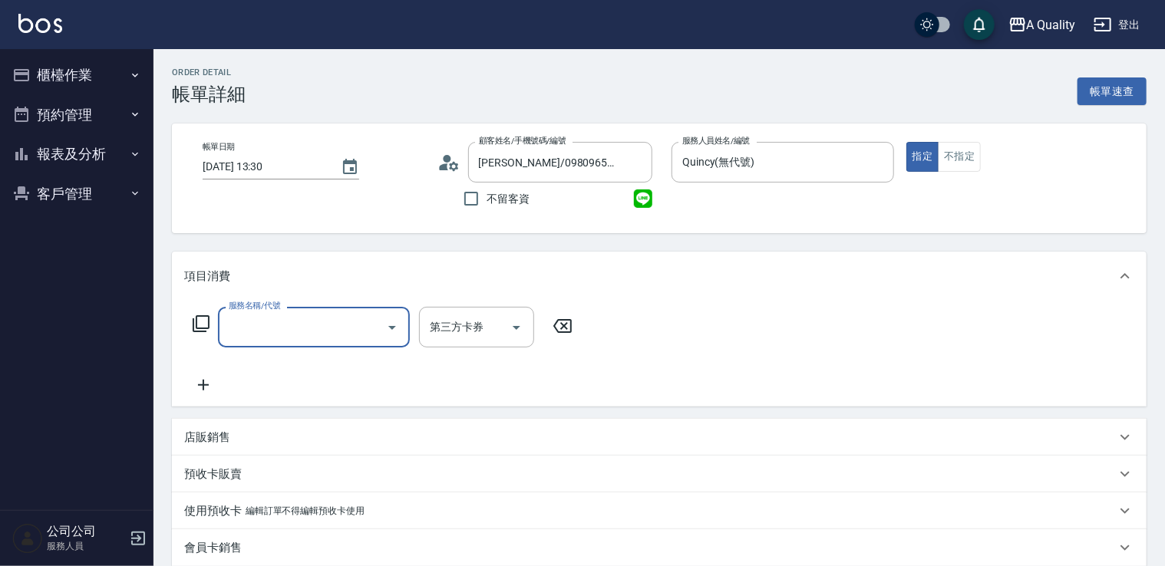
click at [252, 335] on input "服務名稱/代號" at bounding box center [302, 327] width 155 height 27
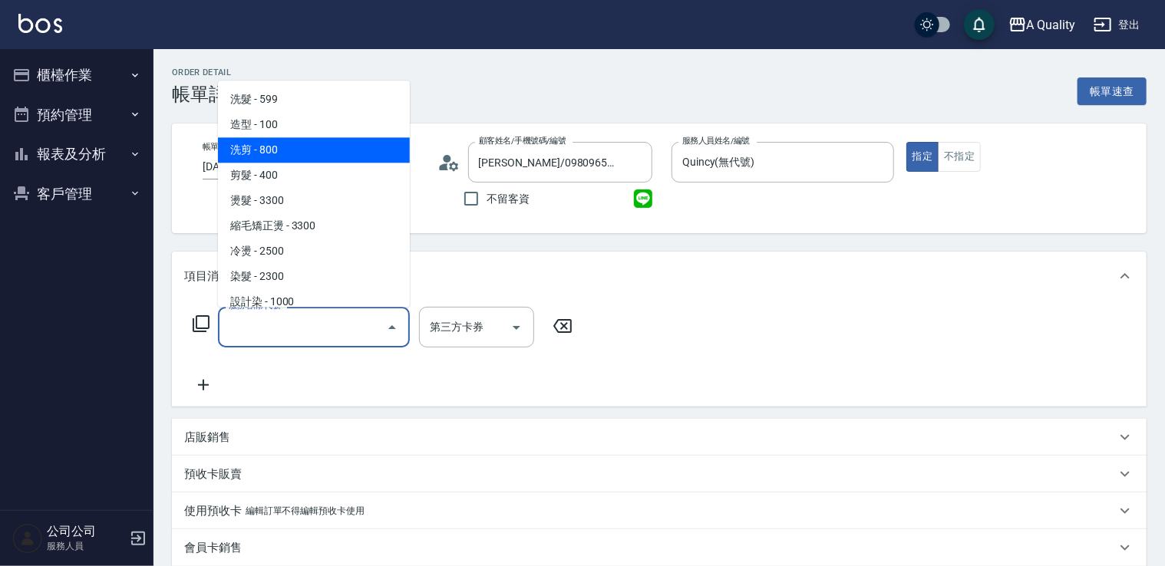
click at [282, 154] on span "洗剪 - 800" at bounding box center [314, 149] width 192 height 25
type input "洗剪(103)"
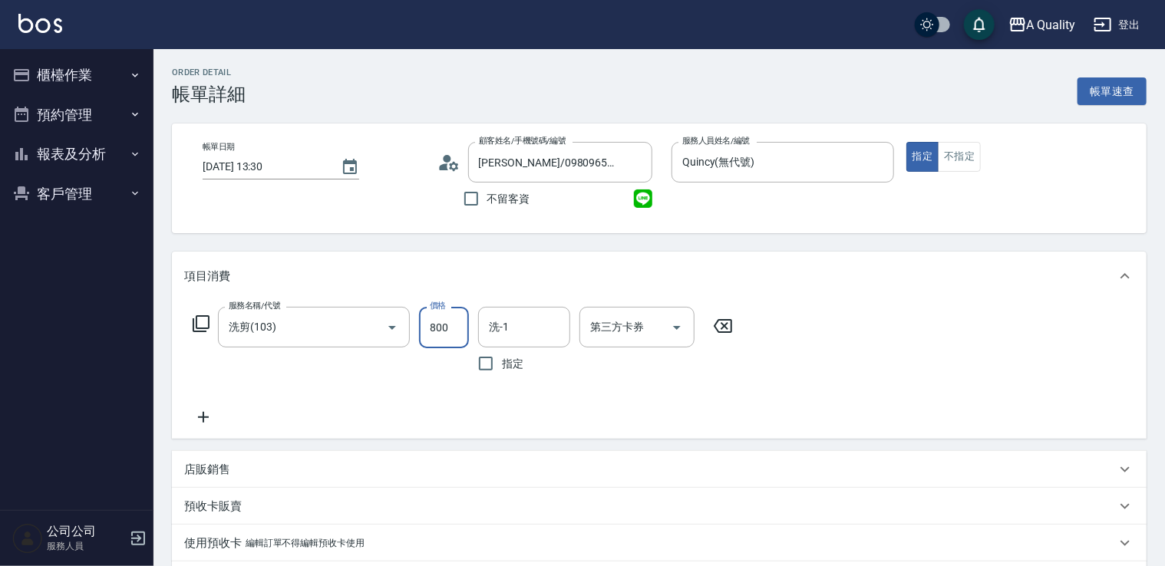
click at [449, 329] on input "800" at bounding box center [444, 327] width 50 height 41
type input "900"
click at [519, 332] on input "洗-1" at bounding box center [524, 327] width 78 height 27
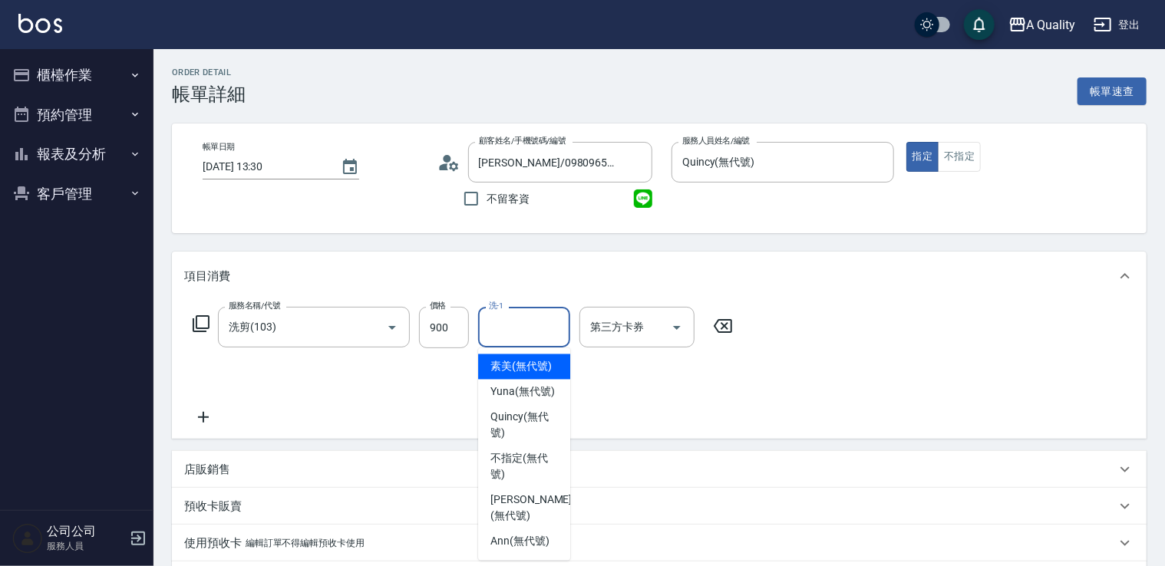
click at [523, 370] on span "素美 (無代號)" at bounding box center [520, 367] width 61 height 16
type input "素美(無代號)"
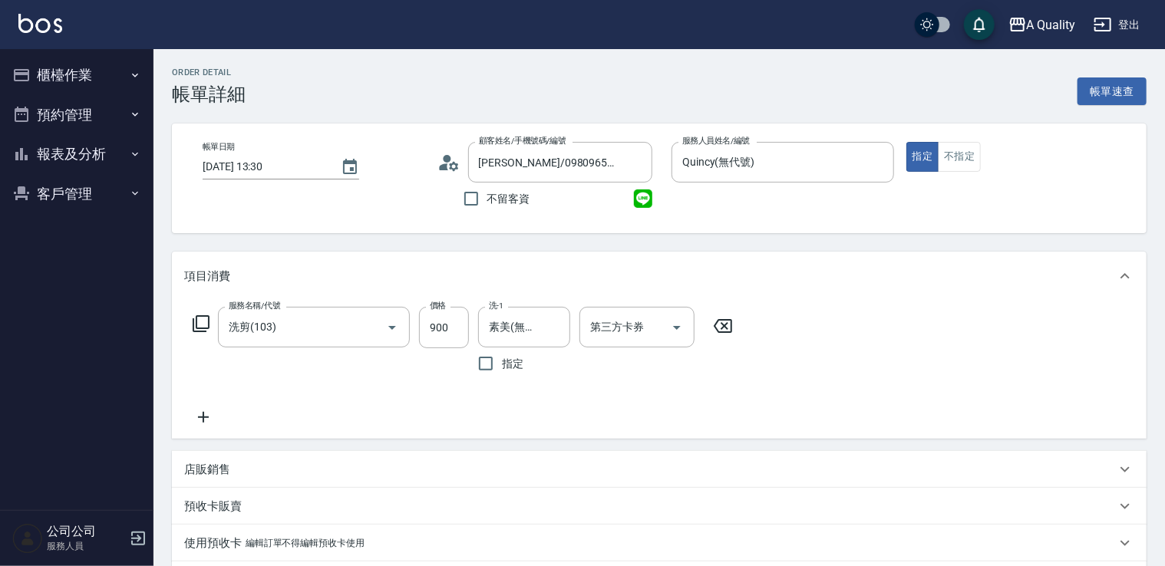
click at [511, 411] on div "服務名稱/代號 洗剪(103) 服務名稱/代號 價格 900 價格 洗-1 素美(無代號) 洗-1 指定 第三方卡券 第三方卡券" at bounding box center [463, 367] width 558 height 120
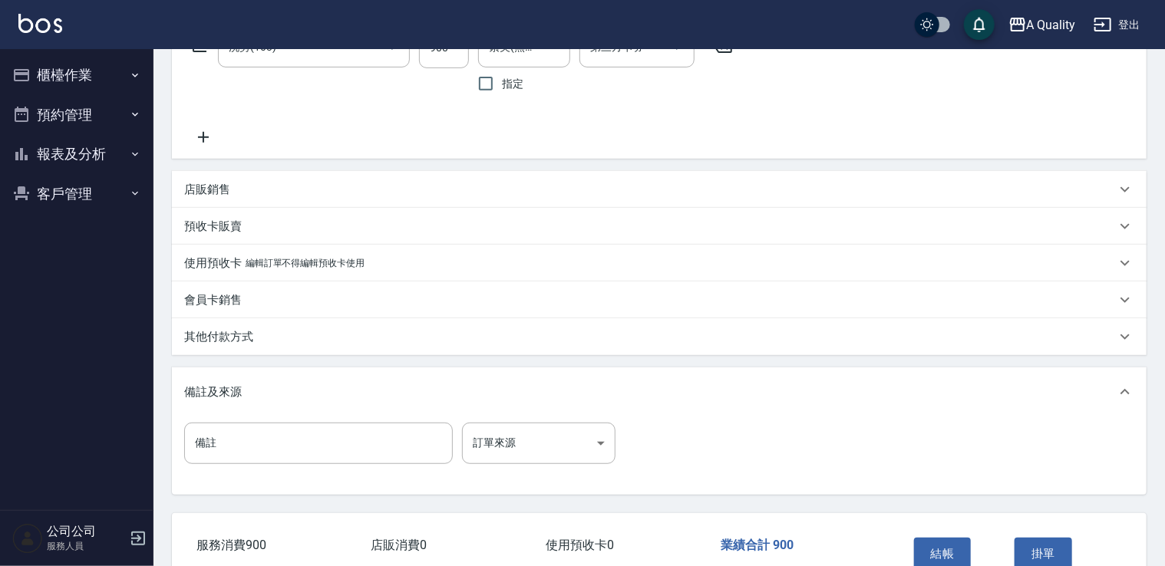
scroll to position [372, 0]
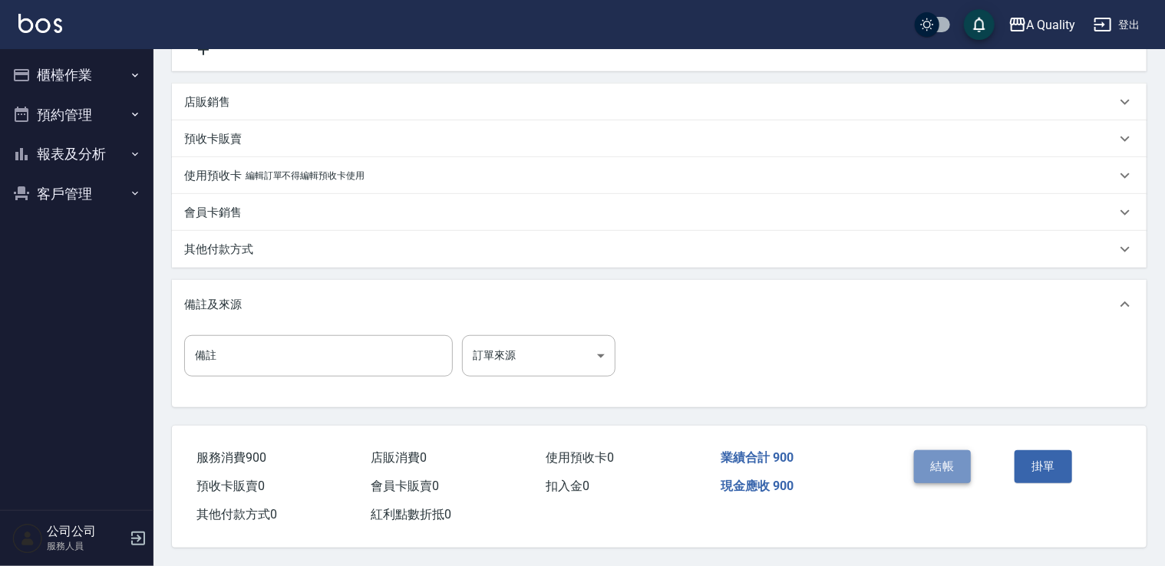
click at [931, 462] on button "結帳" at bounding box center [943, 467] width 58 height 32
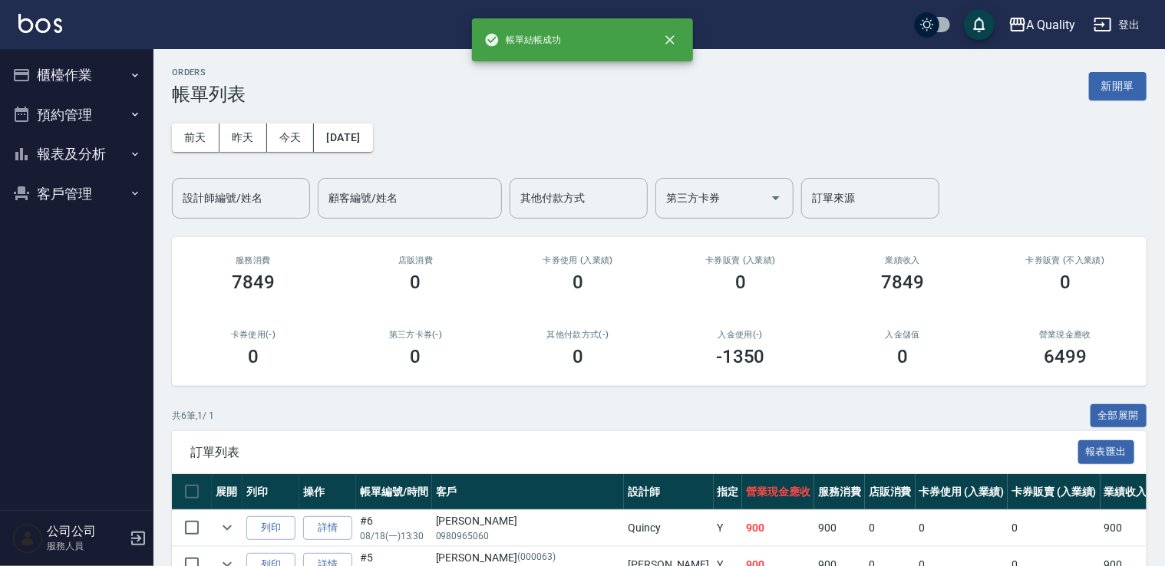
click at [45, 117] on button "預約管理" at bounding box center [76, 115] width 141 height 40
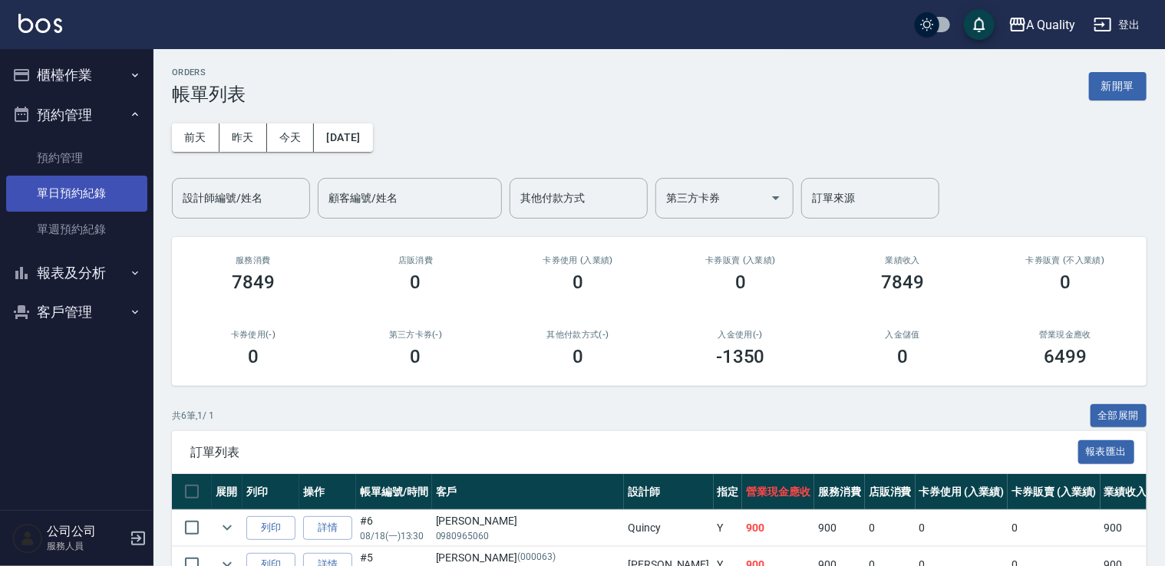
click at [65, 195] on link "單日預約紀錄" at bounding box center [76, 193] width 141 height 35
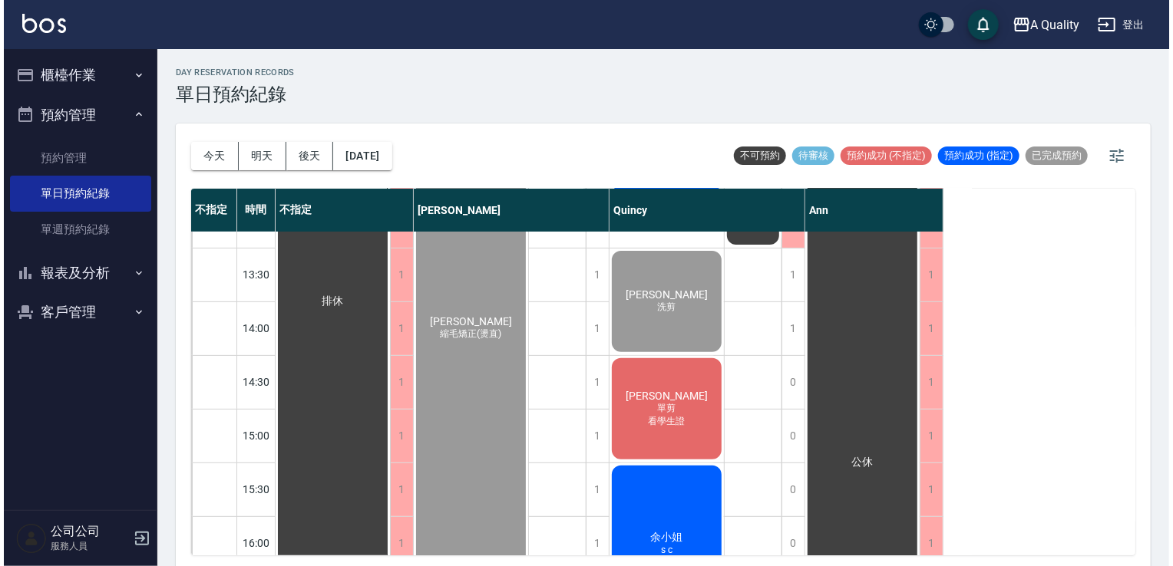
scroll to position [230, 0]
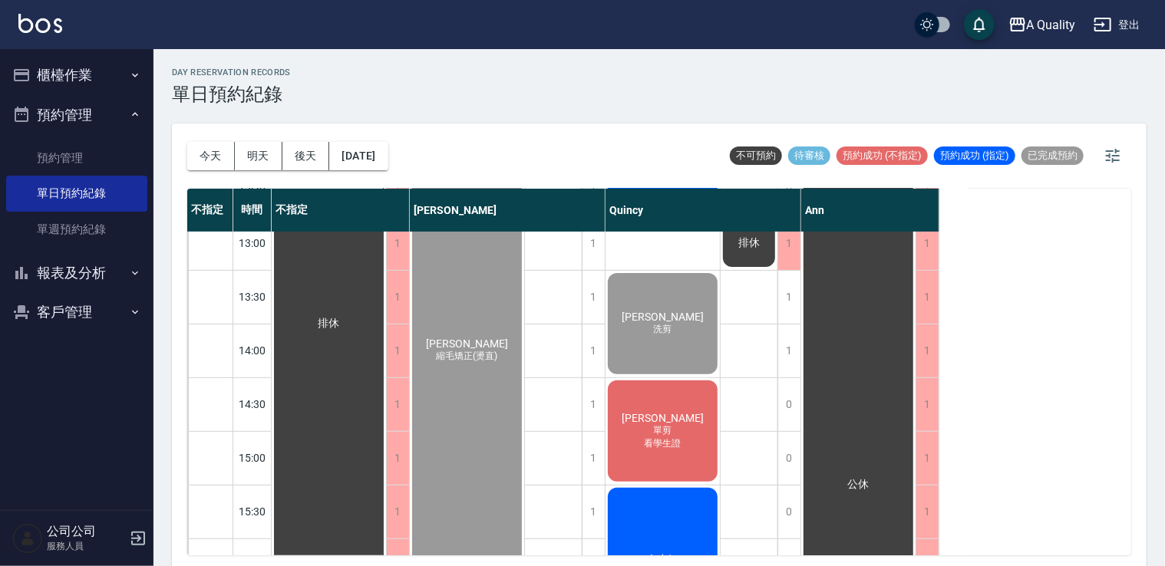
click at [386, 413] on div "梁芳慈 單剪 看學生證" at bounding box center [329, 323] width 114 height 643
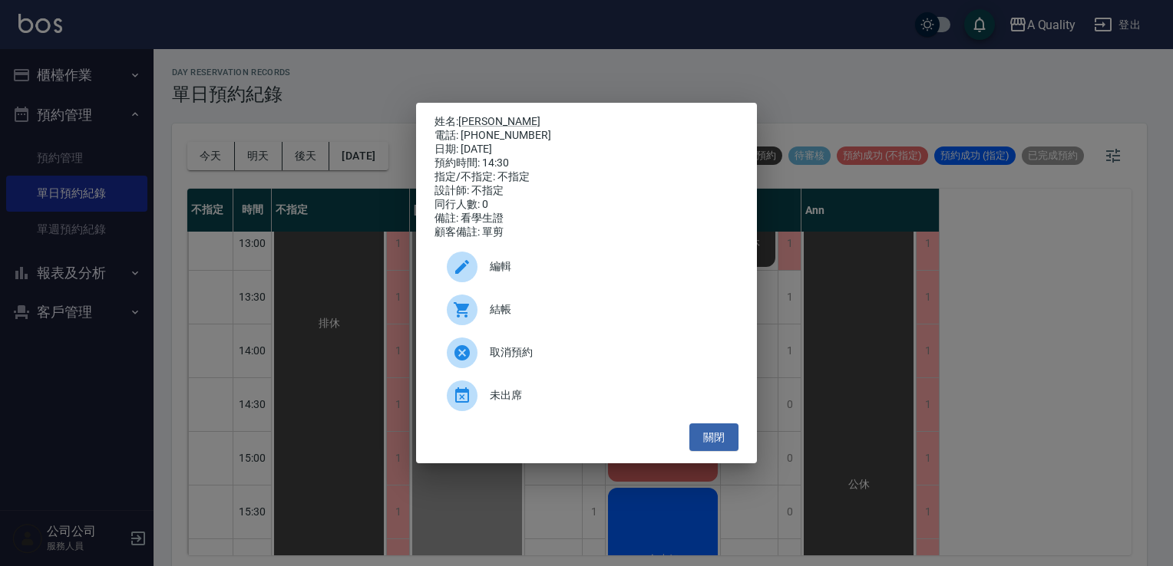
click at [522, 312] on span "結帳" at bounding box center [608, 310] width 236 height 16
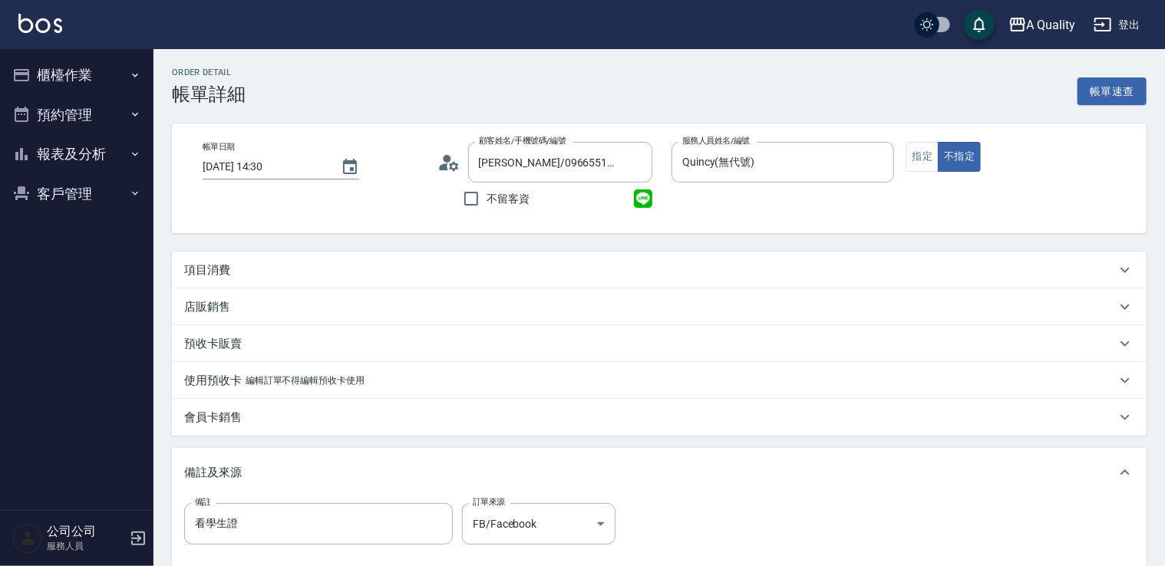
click at [249, 262] on div "項目消費" at bounding box center [650, 270] width 932 height 16
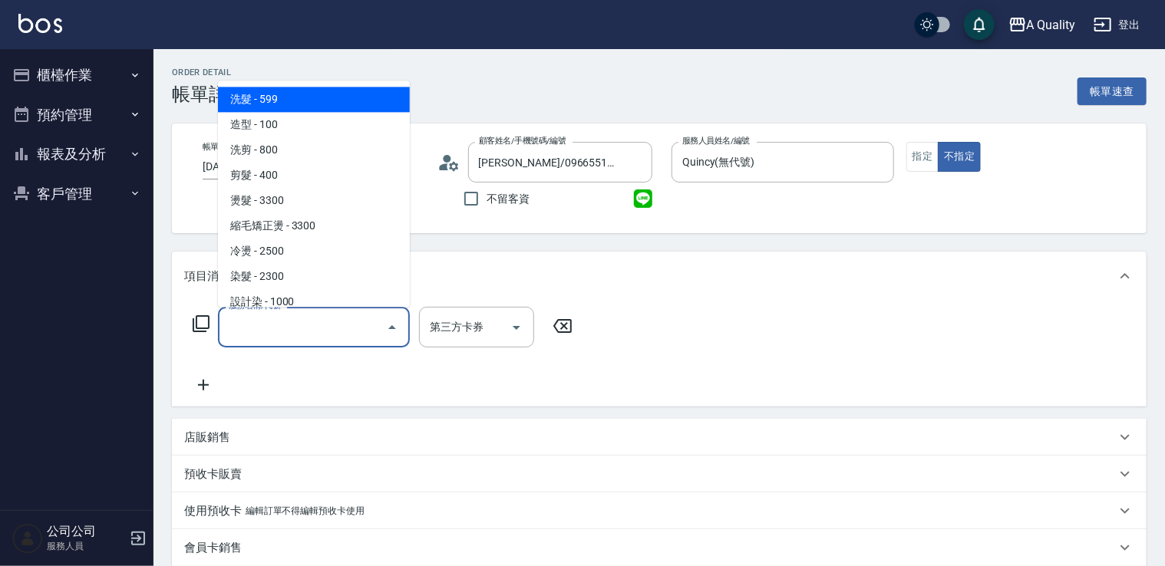
click at [360, 314] on input "服務名稱/代號" at bounding box center [302, 327] width 155 height 27
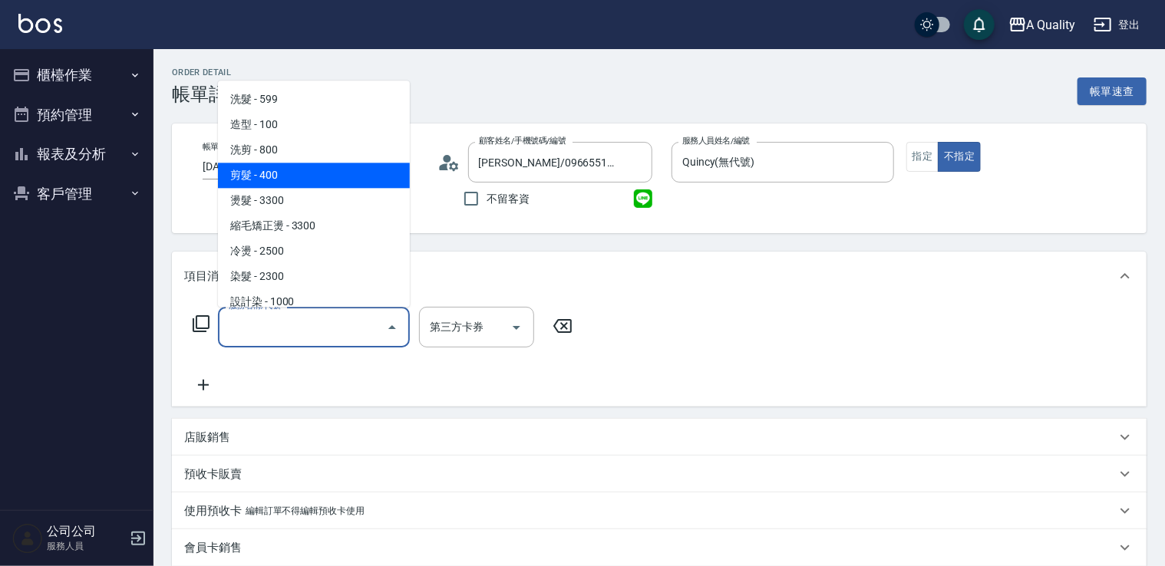
click at [356, 185] on span "剪髮 - 400" at bounding box center [314, 175] width 192 height 25
type input "剪髮(201)"
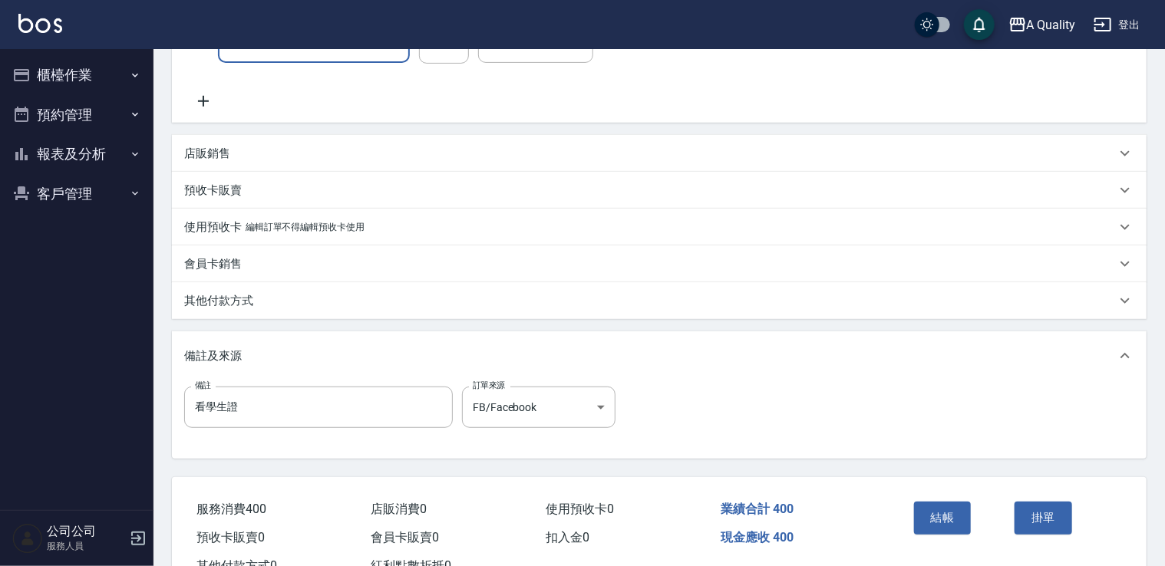
scroll to position [341, 0]
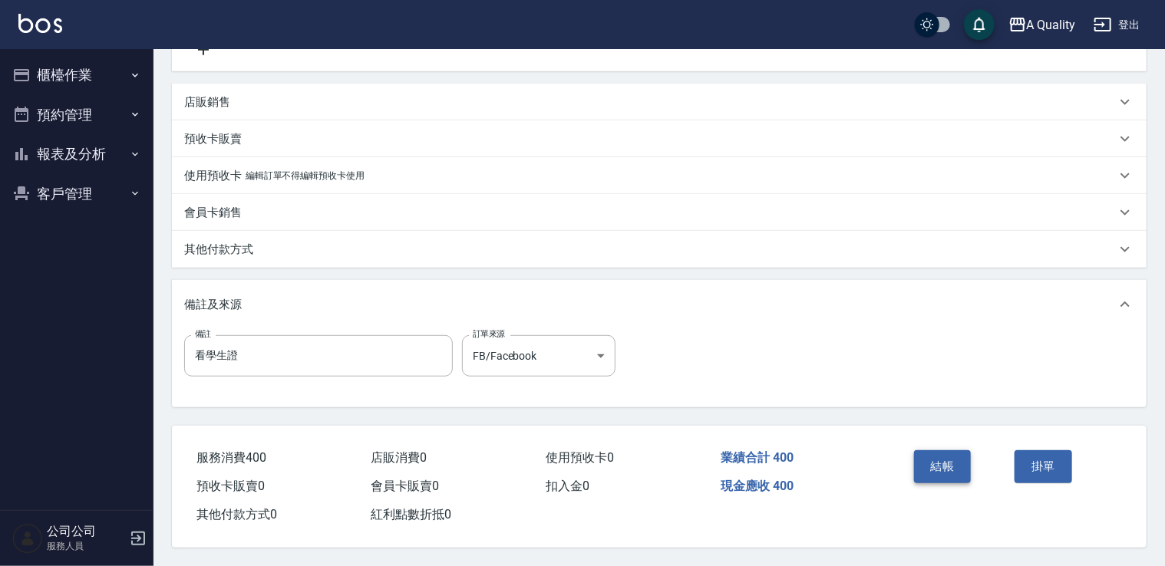
click at [934, 451] on button "結帳" at bounding box center [943, 467] width 58 height 32
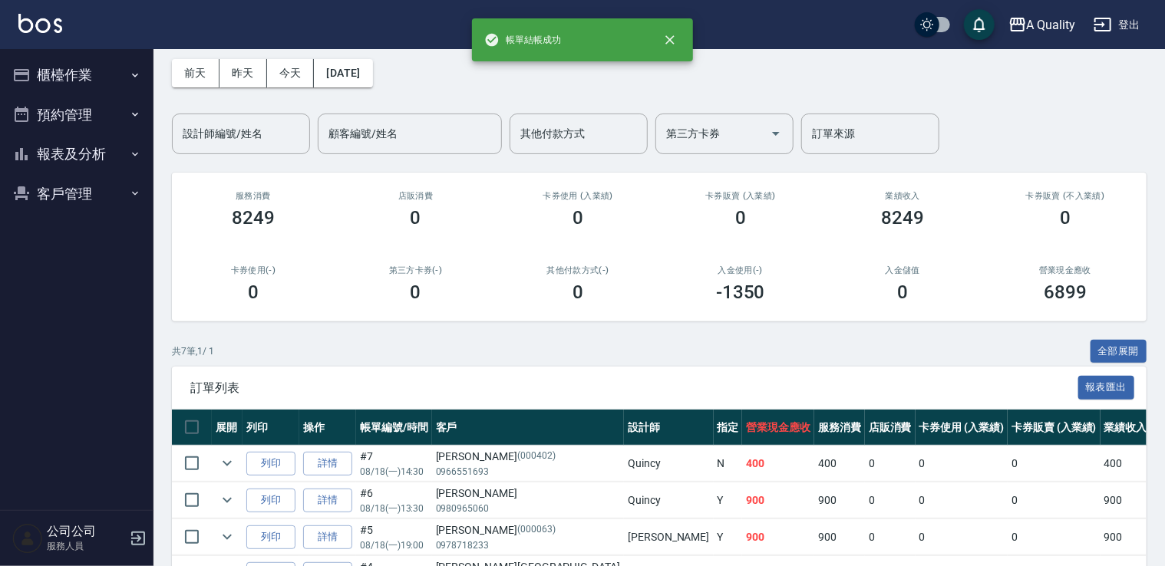
scroll to position [153, 0]
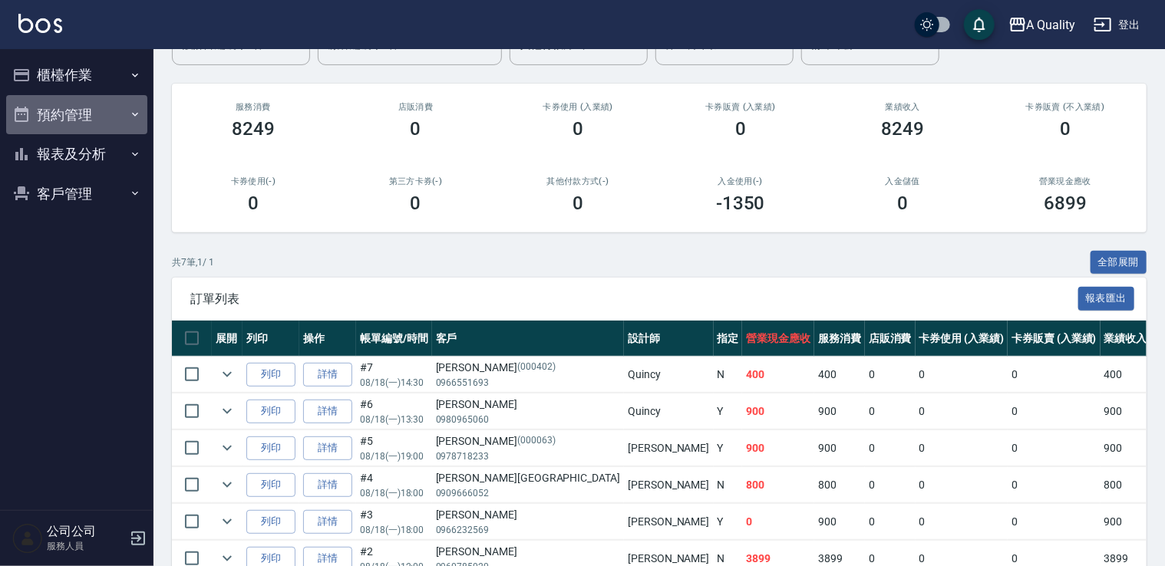
click at [85, 113] on button "預約管理" at bounding box center [76, 115] width 141 height 40
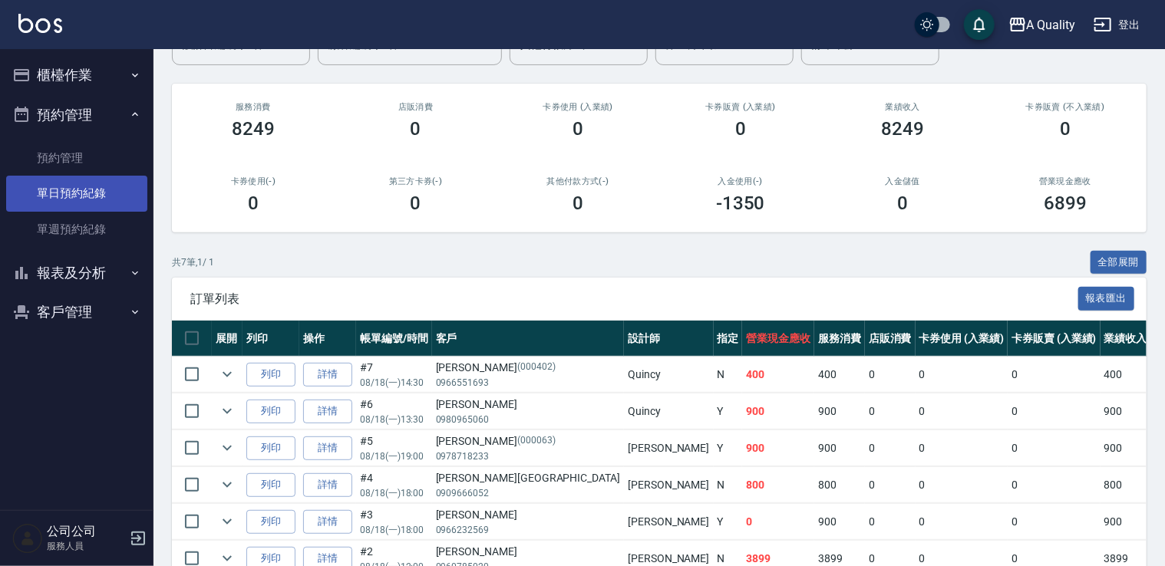
click at [111, 203] on link "單日預約紀錄" at bounding box center [76, 193] width 141 height 35
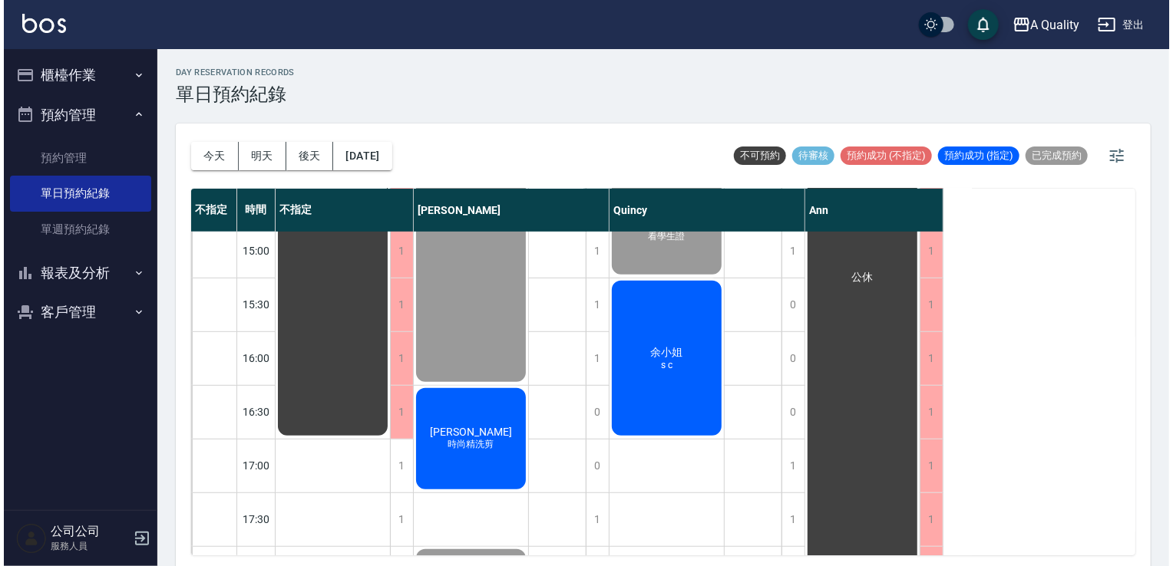
scroll to position [537, 0]
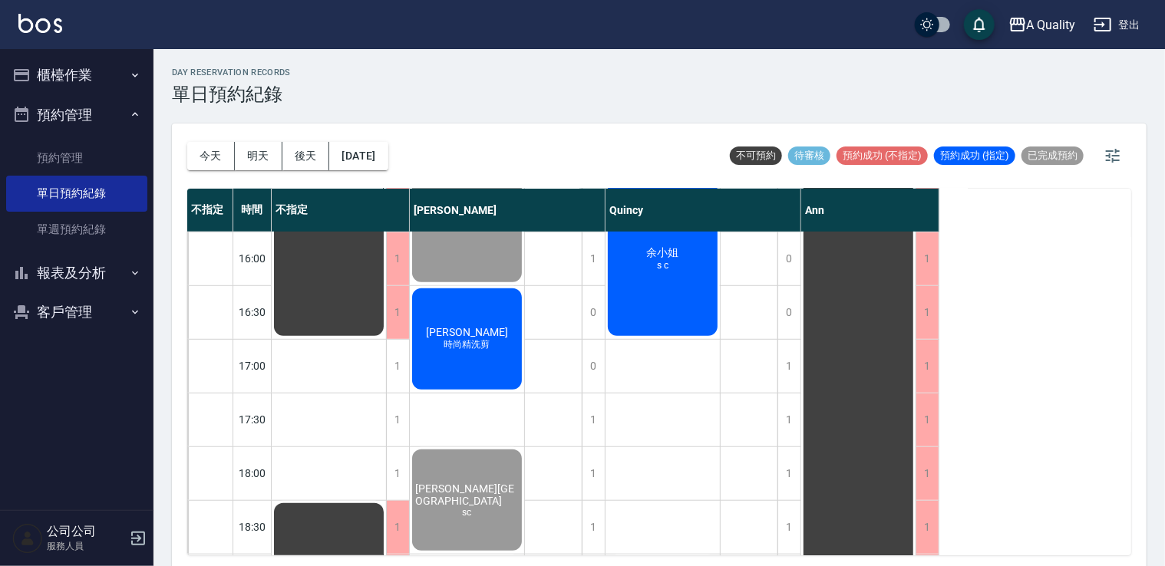
click at [386, 288] on div "余小姐 s c" at bounding box center [329, 16] width 114 height 643
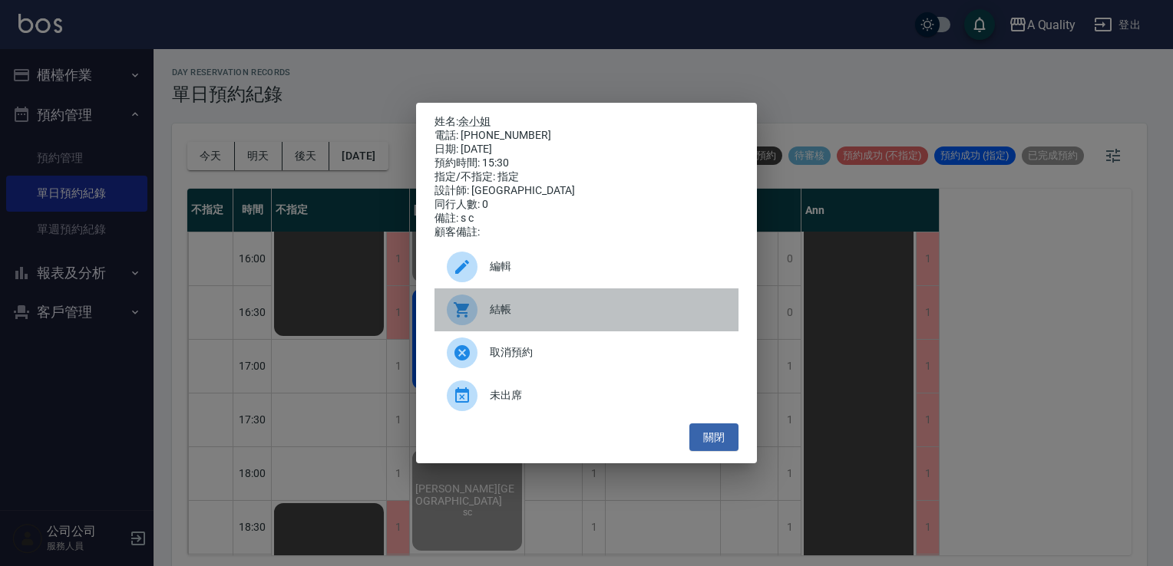
click at [500, 318] on span "結帳" at bounding box center [608, 310] width 236 height 16
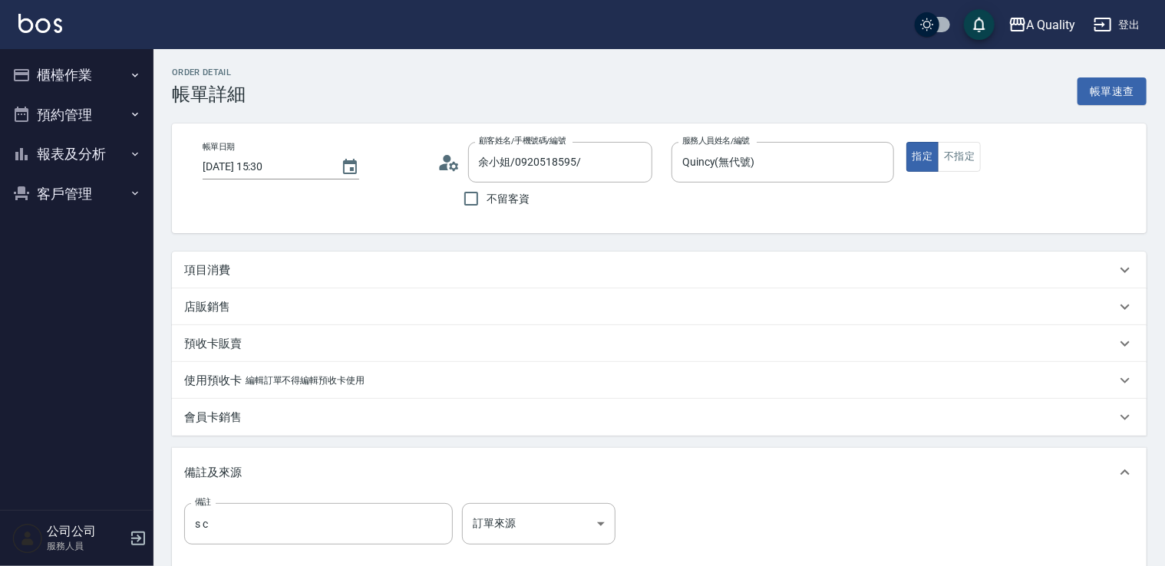
click at [262, 265] on div "項目消費" at bounding box center [650, 270] width 932 height 16
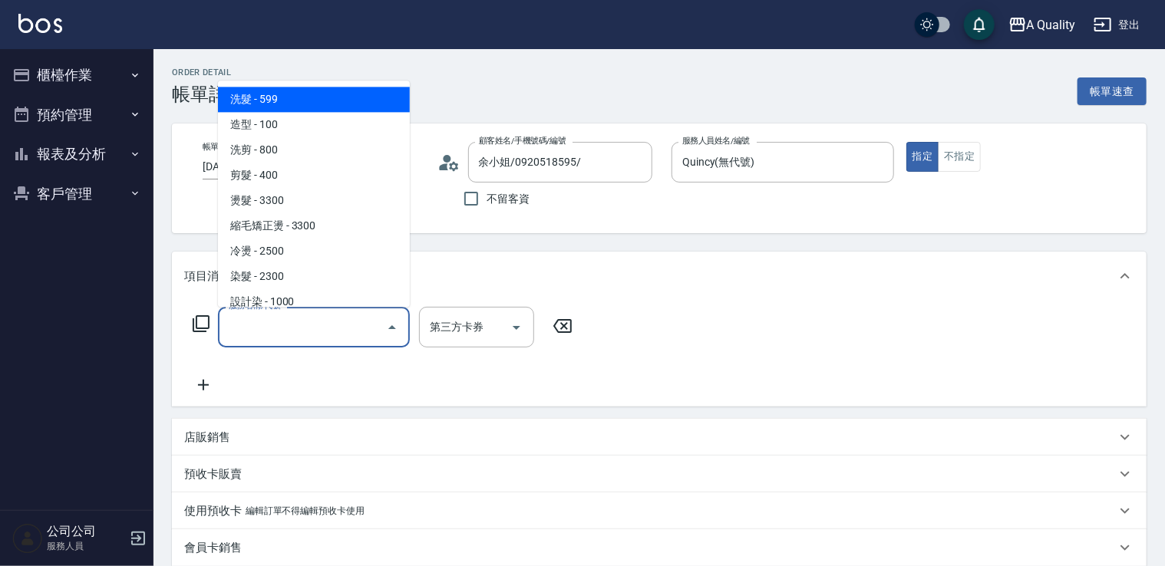
click at [296, 316] on input "服務名稱/代號" at bounding box center [302, 327] width 155 height 27
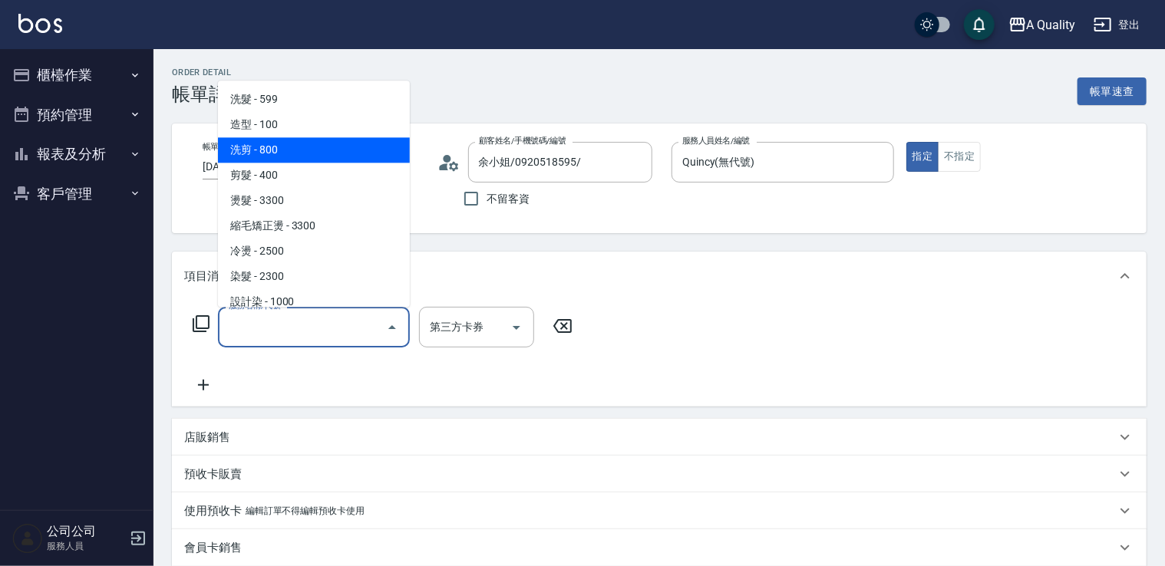
click at [329, 153] on span "洗剪 - 800" at bounding box center [314, 149] width 192 height 25
type input "洗剪(103)"
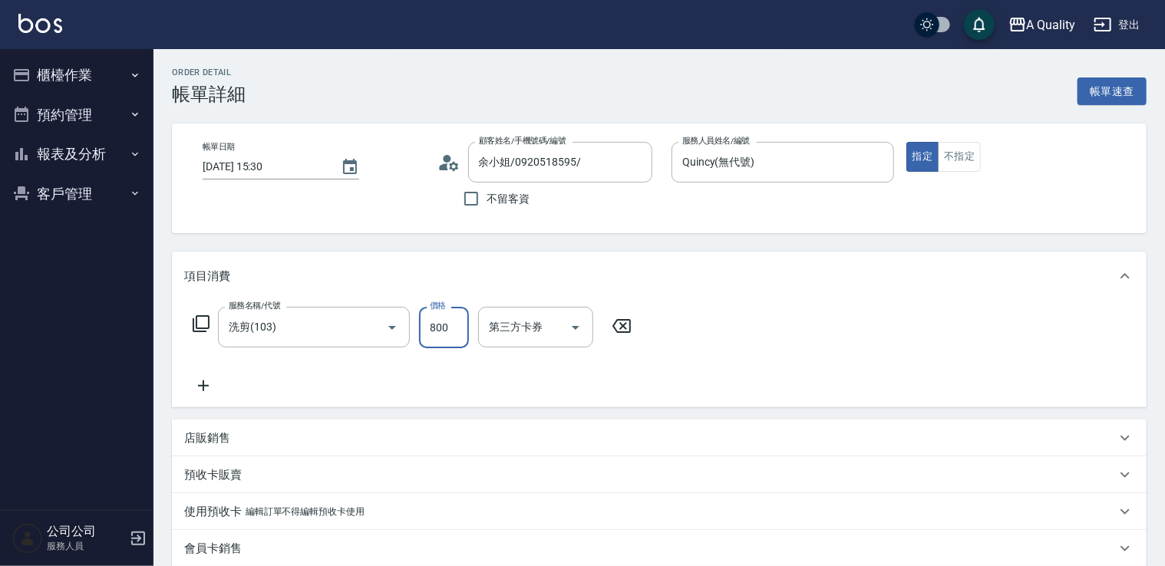
click at [429, 322] on input "800" at bounding box center [444, 327] width 50 height 41
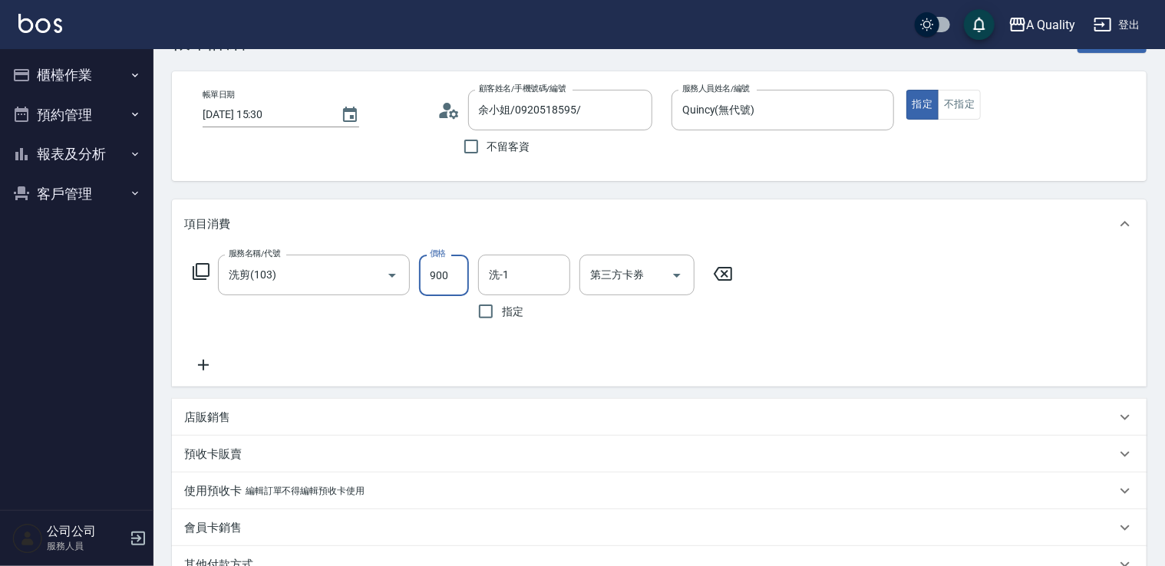
scroll to position [77, 0]
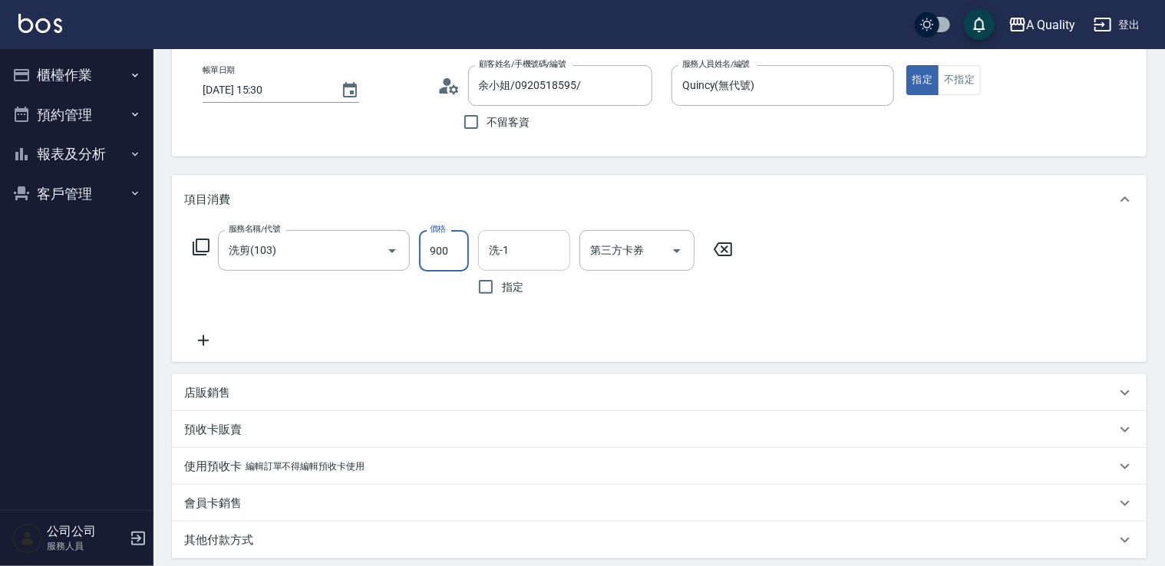
type input "900"
click at [472, 227] on div "項目消費 服務名稱/代號 洗剪(103) 服務名稱/代號 價格 900 價格 洗-1 洗-1 指定 第三方卡券 第三方卡券" at bounding box center [659, 268] width 975 height 187
click at [546, 254] on input "洗-1" at bounding box center [524, 250] width 78 height 27
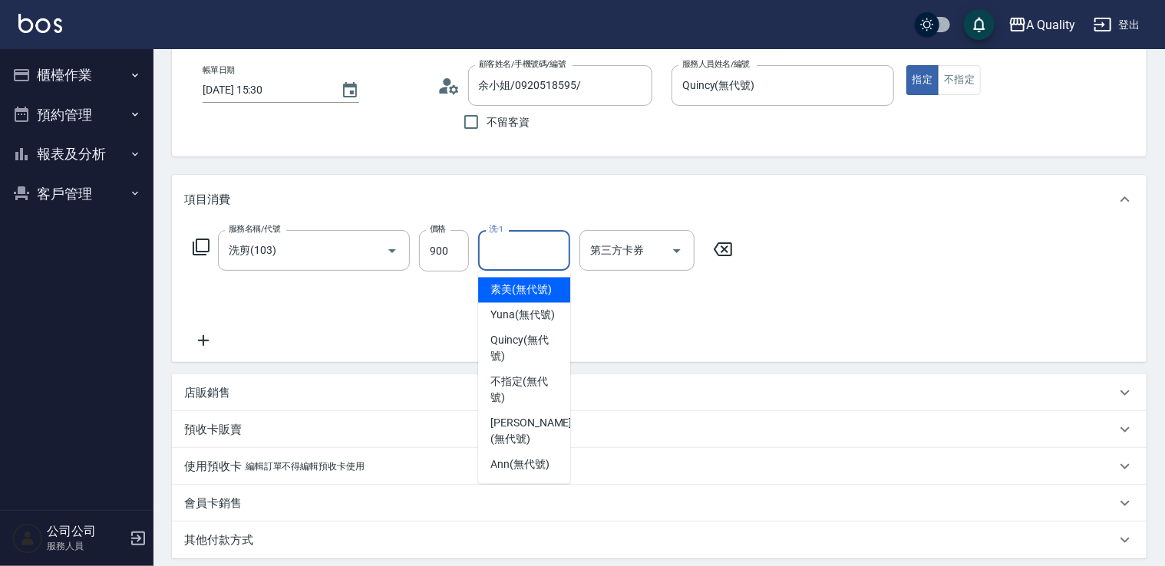
click at [540, 293] on span "素美 (無代號)" at bounding box center [520, 290] width 61 height 16
type input "素美(無代號)"
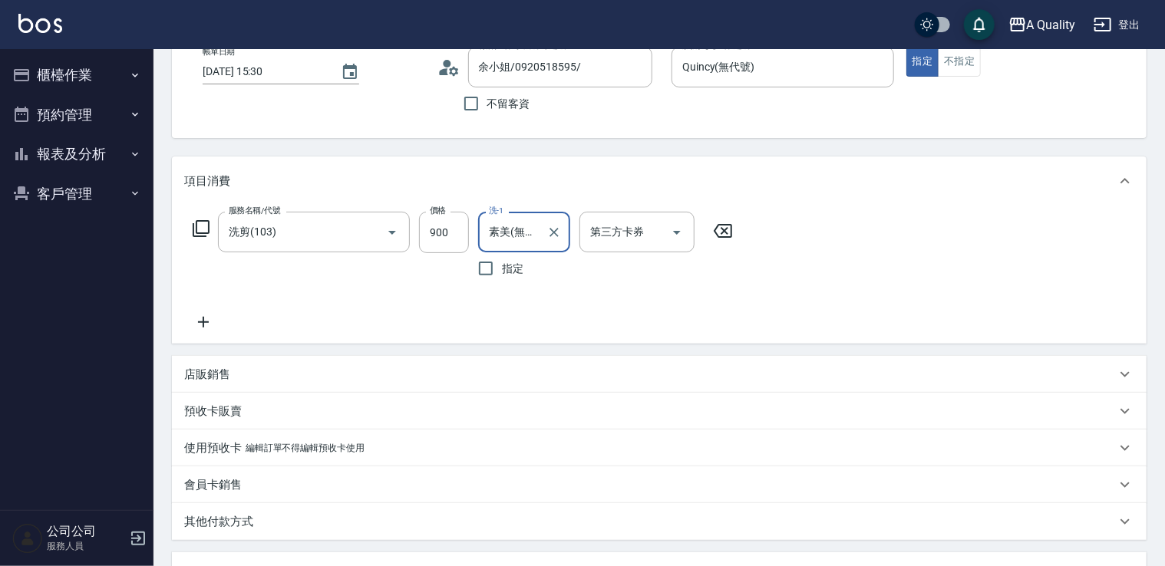
scroll to position [372, 0]
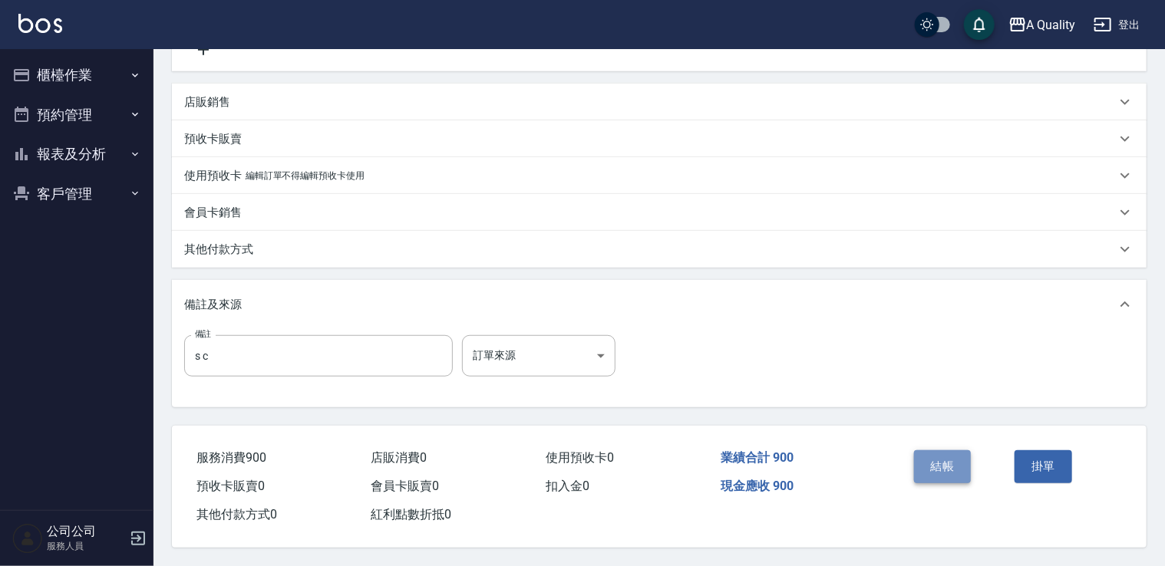
click at [926, 466] on button "結帳" at bounding box center [943, 467] width 58 height 32
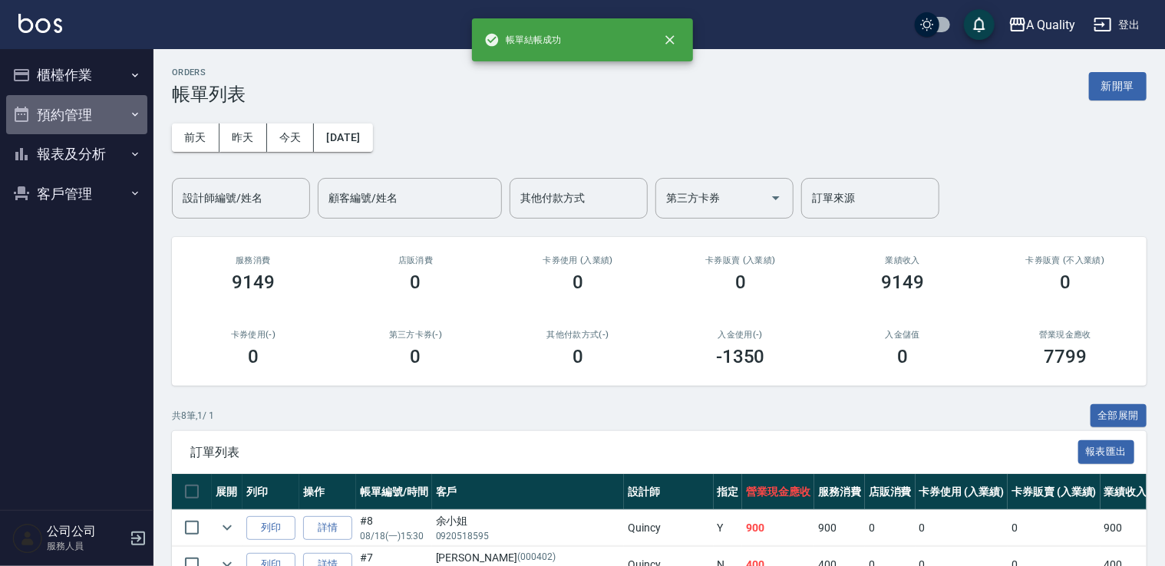
drag, startPoint x: 81, startPoint y: 122, endPoint x: 80, endPoint y: 134, distance: 11.6
click at [81, 124] on button "預約管理" at bounding box center [76, 115] width 141 height 40
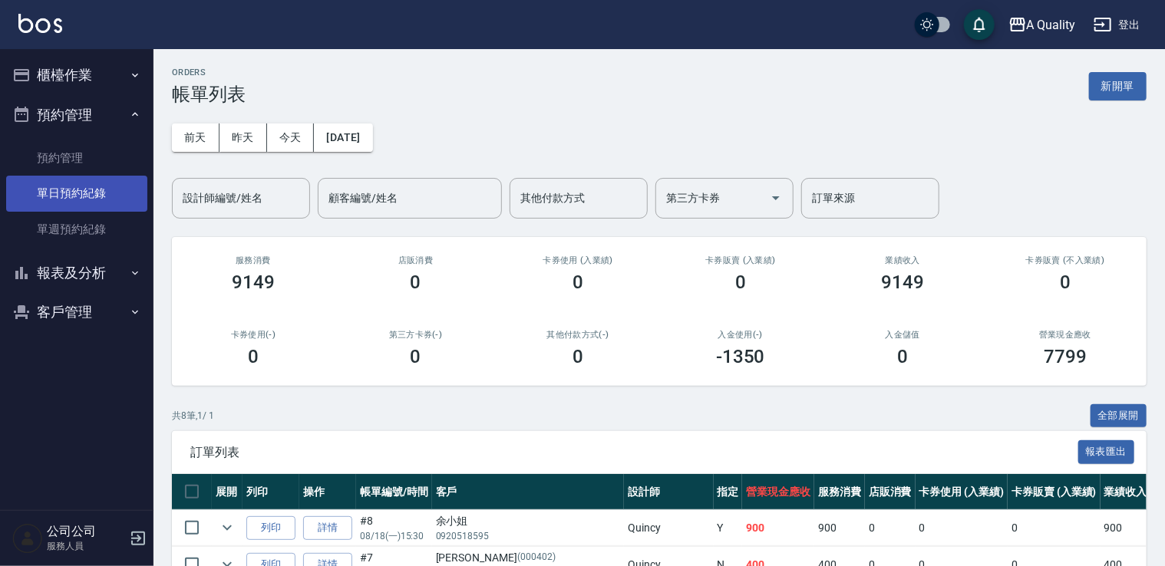
click at [96, 195] on link "單日預約紀錄" at bounding box center [76, 193] width 141 height 35
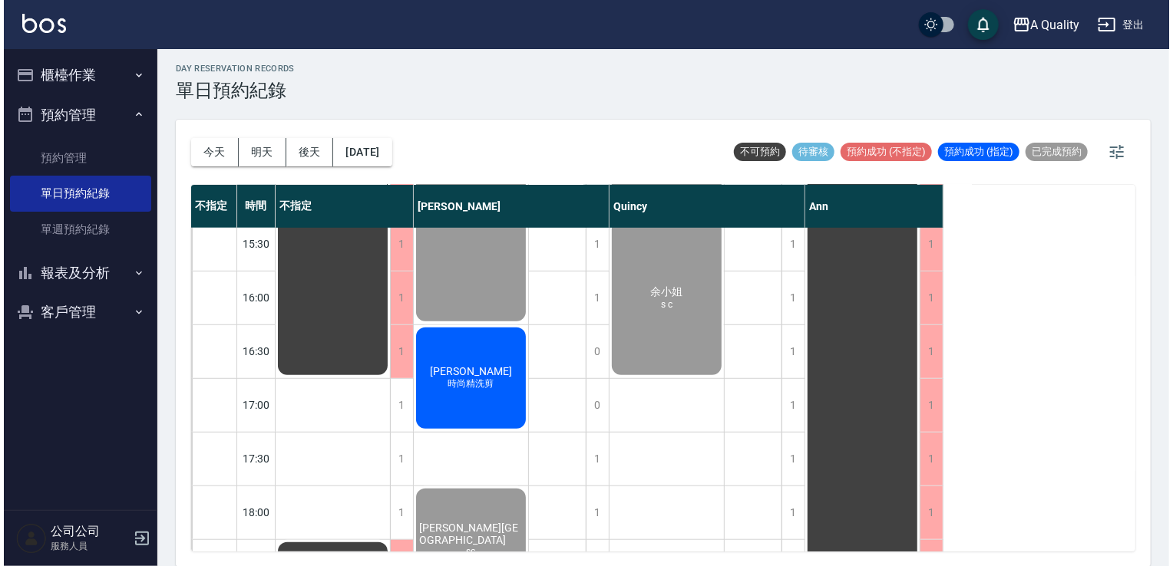
scroll to position [655, 0]
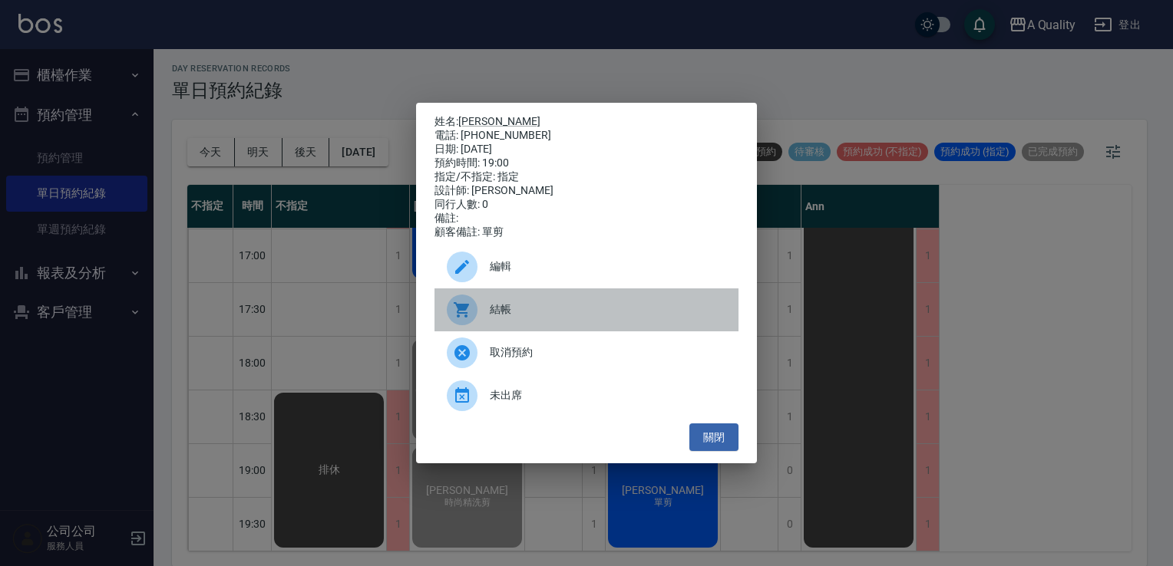
click at [593, 318] on span "結帳" at bounding box center [608, 310] width 236 height 16
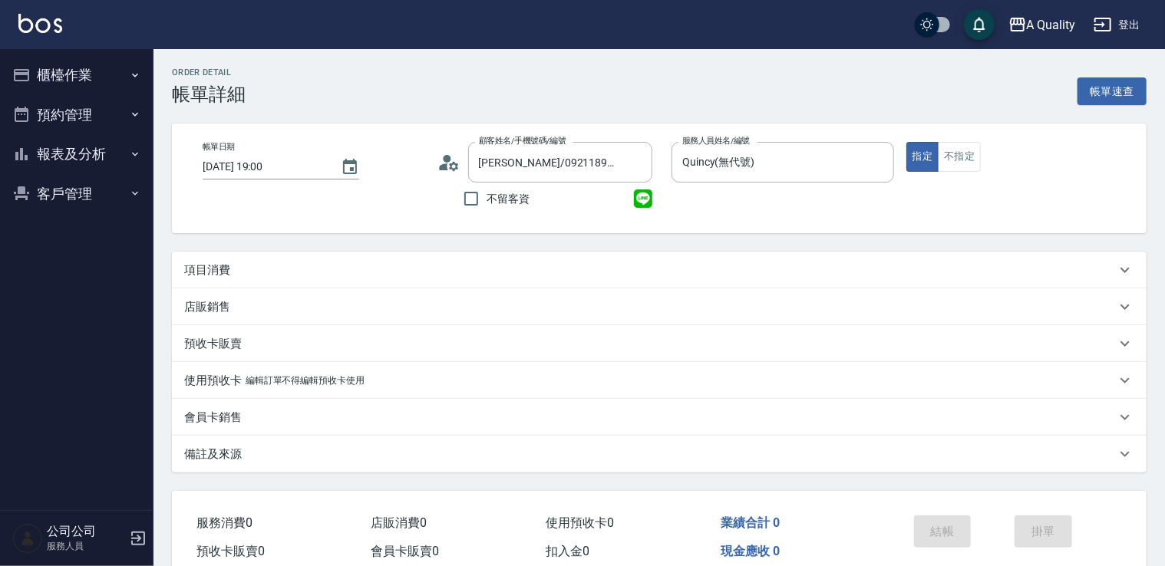
click at [261, 262] on div "項目消費" at bounding box center [650, 270] width 932 height 16
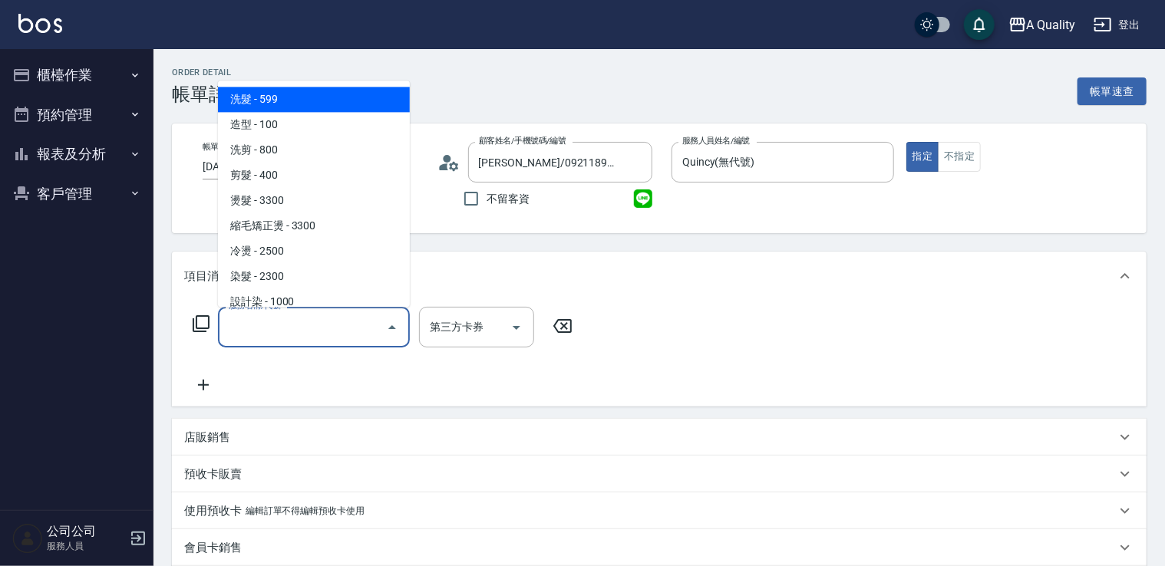
click at [291, 322] on input "服務名稱/代號" at bounding box center [302, 327] width 155 height 27
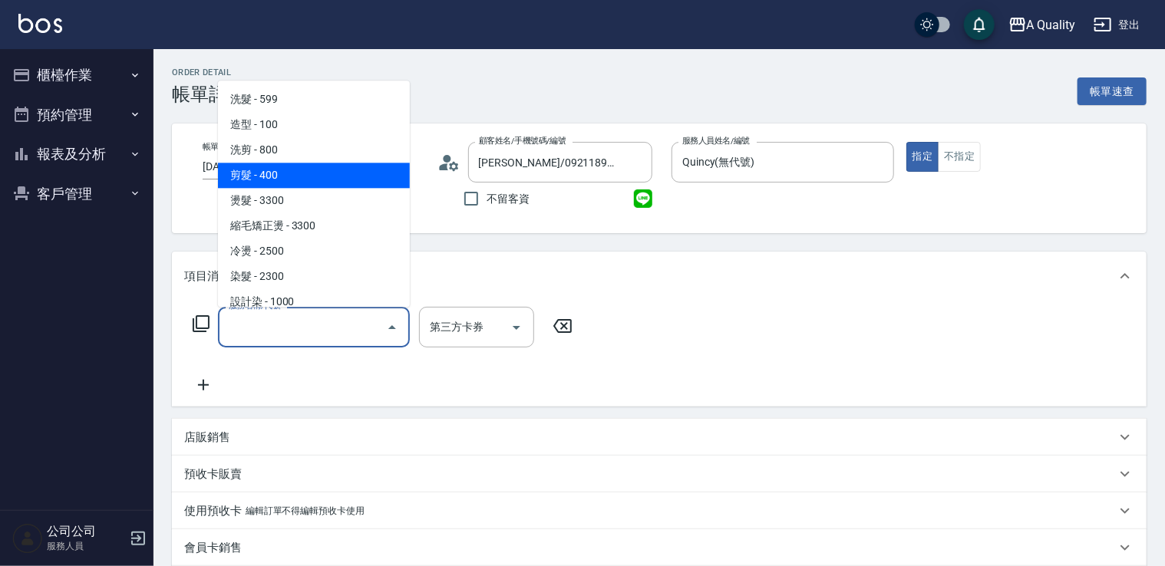
drag, startPoint x: 305, startPoint y: 172, endPoint x: 338, endPoint y: 222, distance: 60.2
click at [305, 175] on span "剪髮 - 400" at bounding box center [314, 175] width 192 height 25
type input "剪髮(201)"
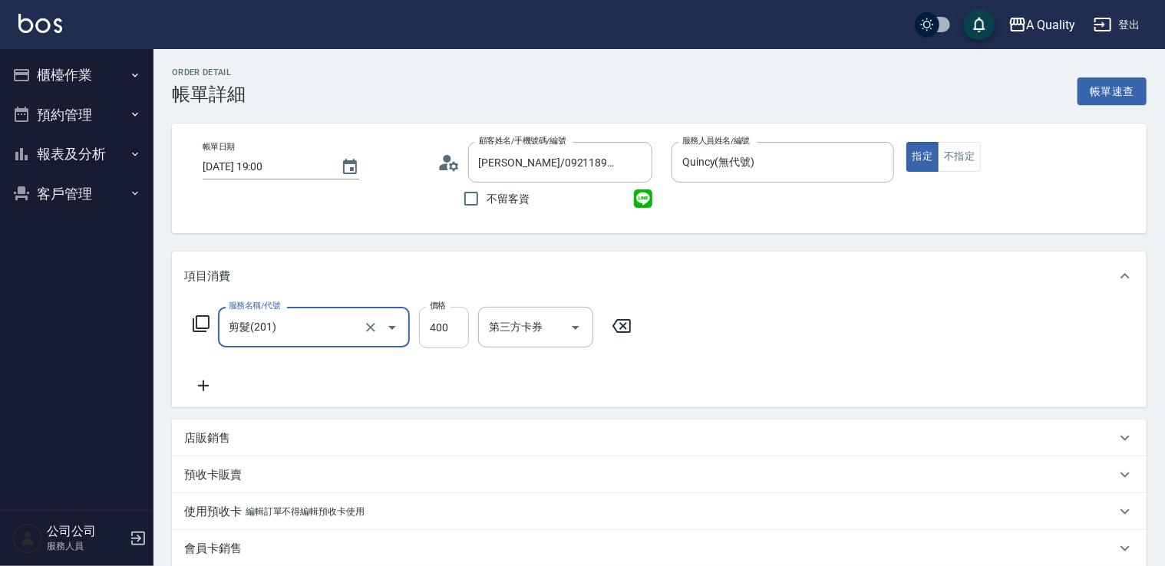
click at [454, 322] on input "400" at bounding box center [444, 327] width 50 height 41
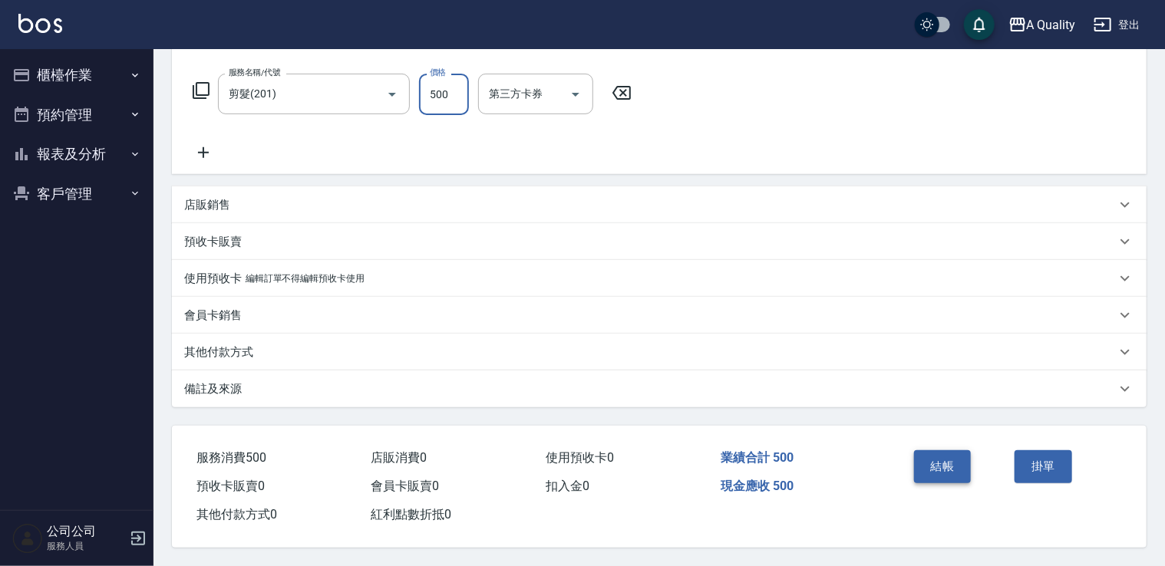
scroll to position [238, 0]
type input "500"
click at [949, 468] on button "結帳" at bounding box center [943, 467] width 58 height 32
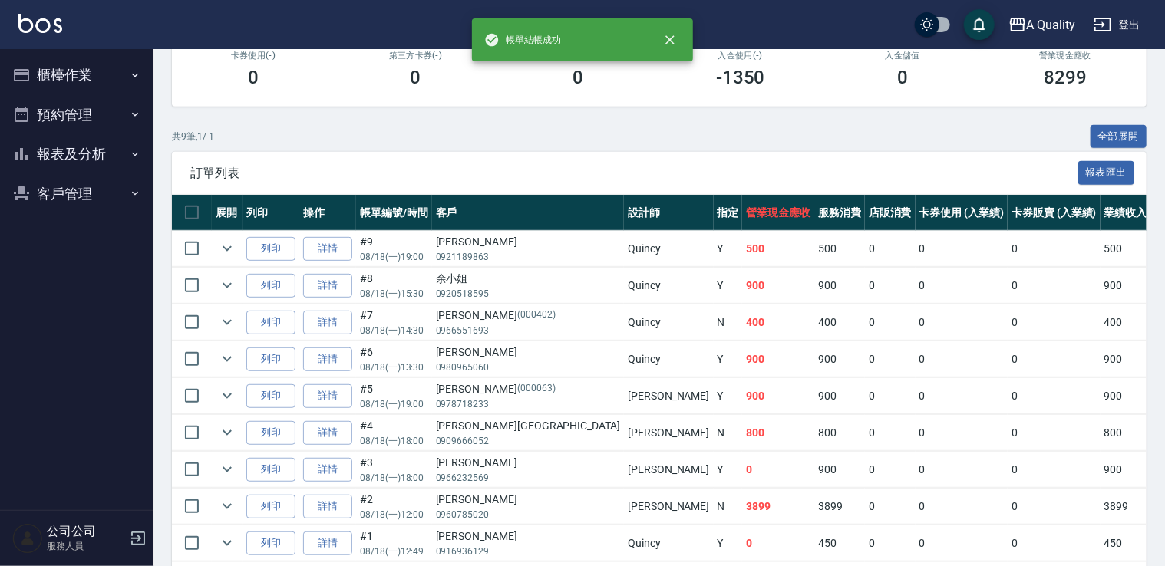
scroll to position [344, 0]
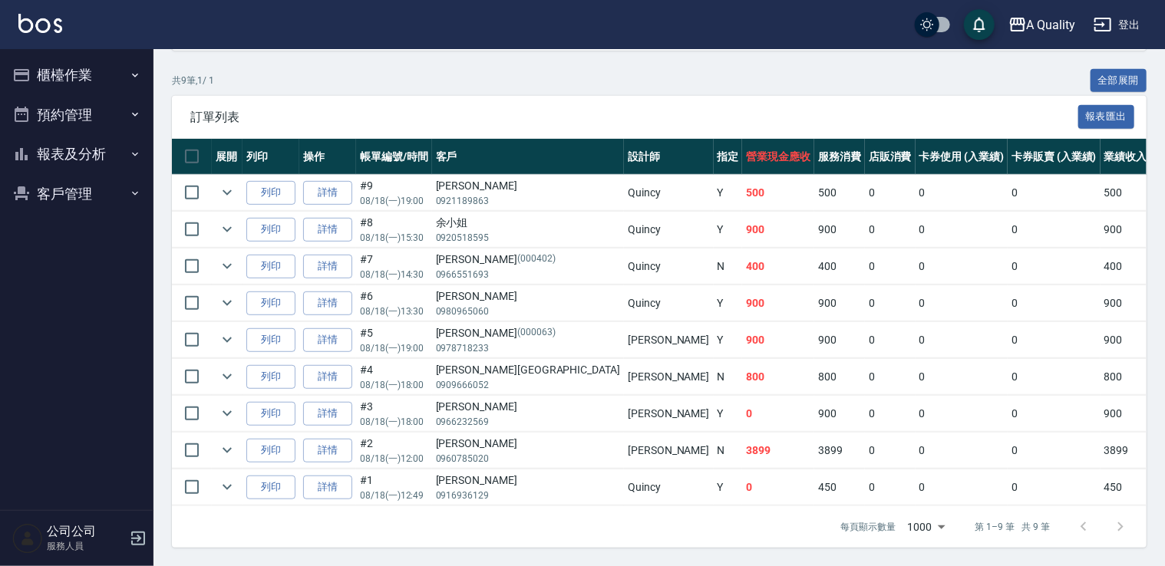
click at [82, 144] on button "報表及分析" at bounding box center [76, 154] width 141 height 40
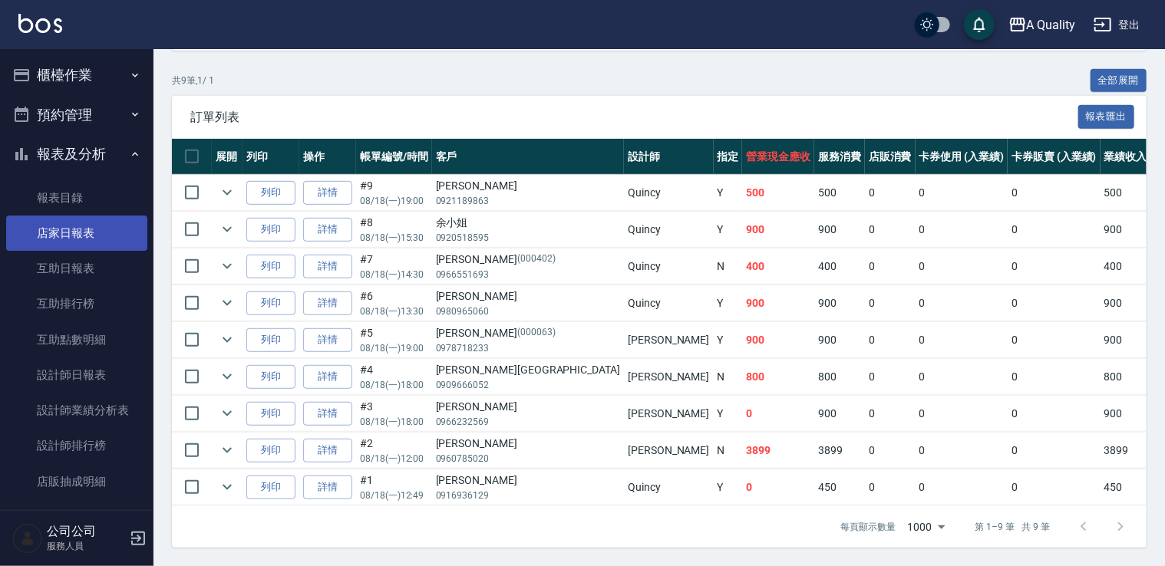
click at [84, 240] on link "店家日報表" at bounding box center [76, 233] width 141 height 35
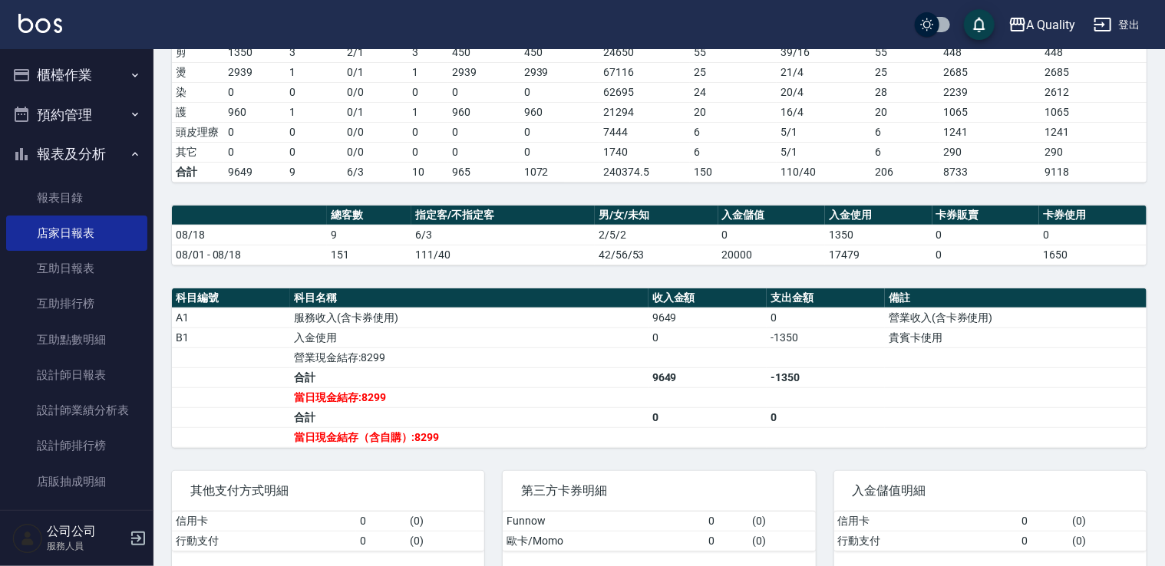
scroll to position [283, 0]
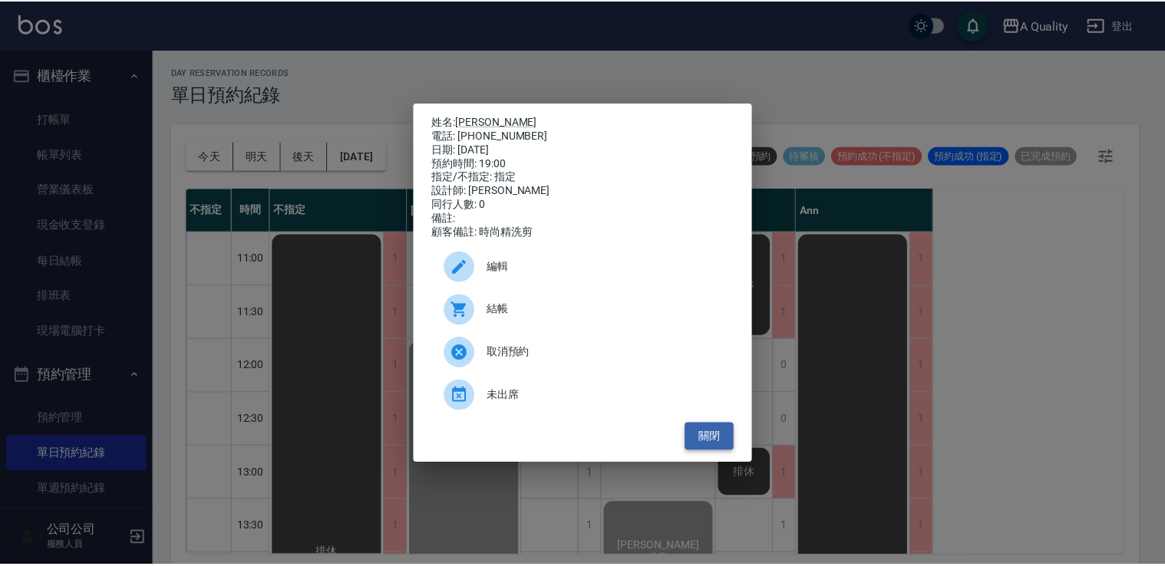
scroll to position [655, 0]
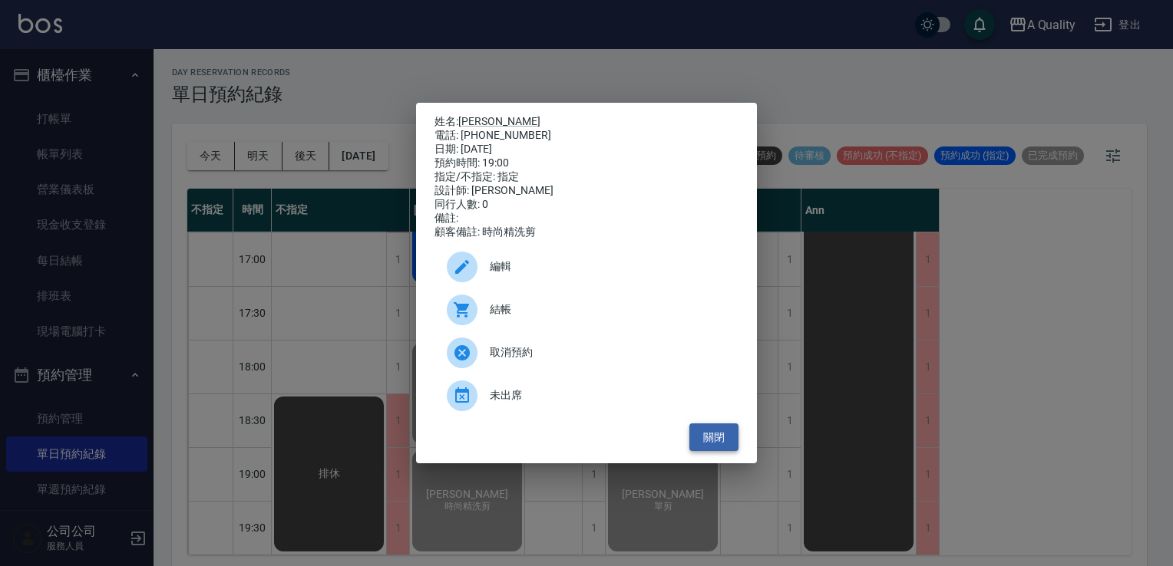
click at [718, 442] on button "關閉" at bounding box center [713, 438] width 49 height 28
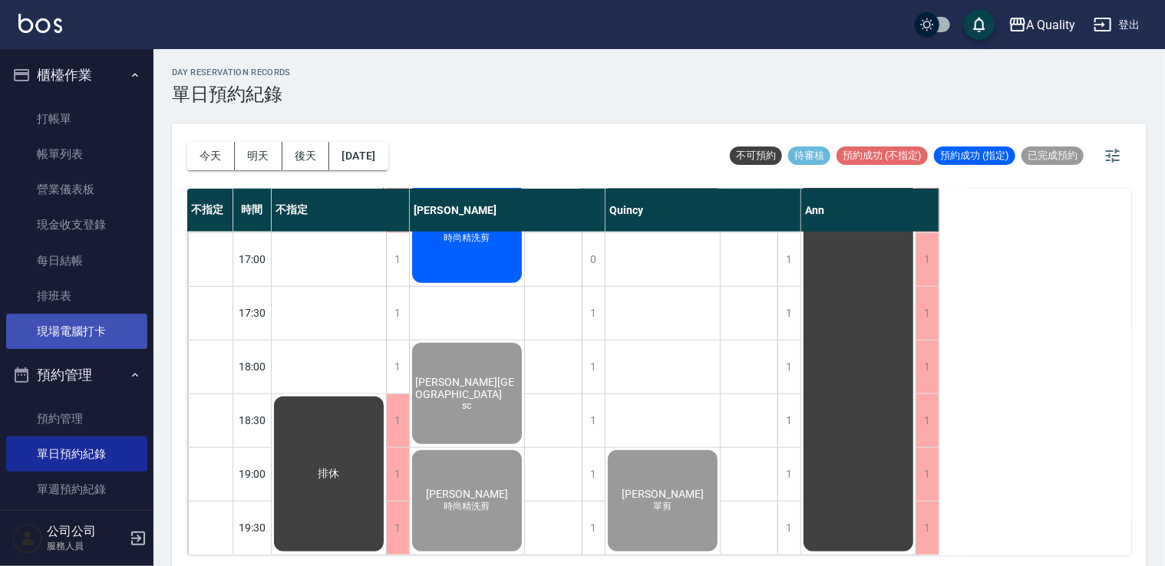
drag, startPoint x: 68, startPoint y: 341, endPoint x: 76, endPoint y: 339, distance: 8.6
click at [68, 341] on link "現場電腦打卡" at bounding box center [76, 331] width 141 height 35
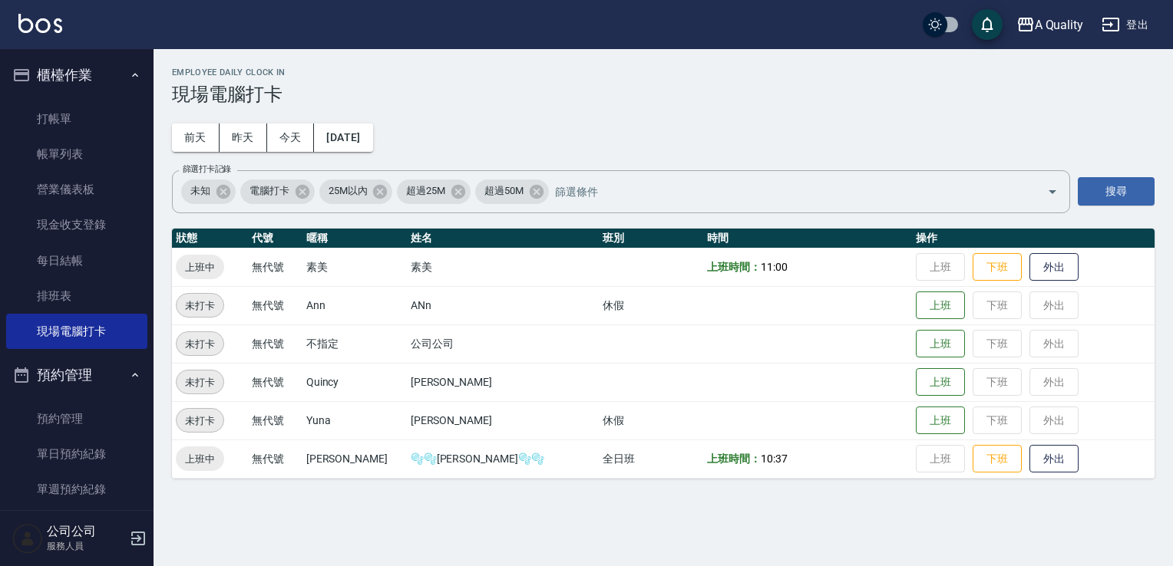
click at [965, 248] on td "上班 下班 外出" at bounding box center [1033, 267] width 243 height 38
click at [972, 270] on button "下班" at bounding box center [996, 267] width 49 height 27
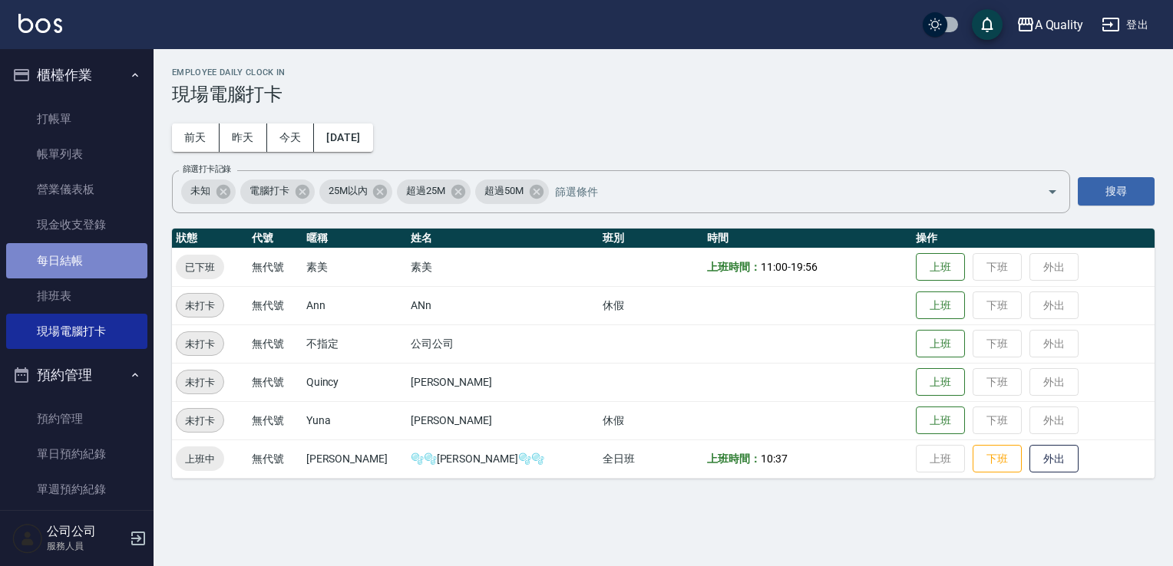
click at [81, 265] on link "每日結帳" at bounding box center [76, 260] width 141 height 35
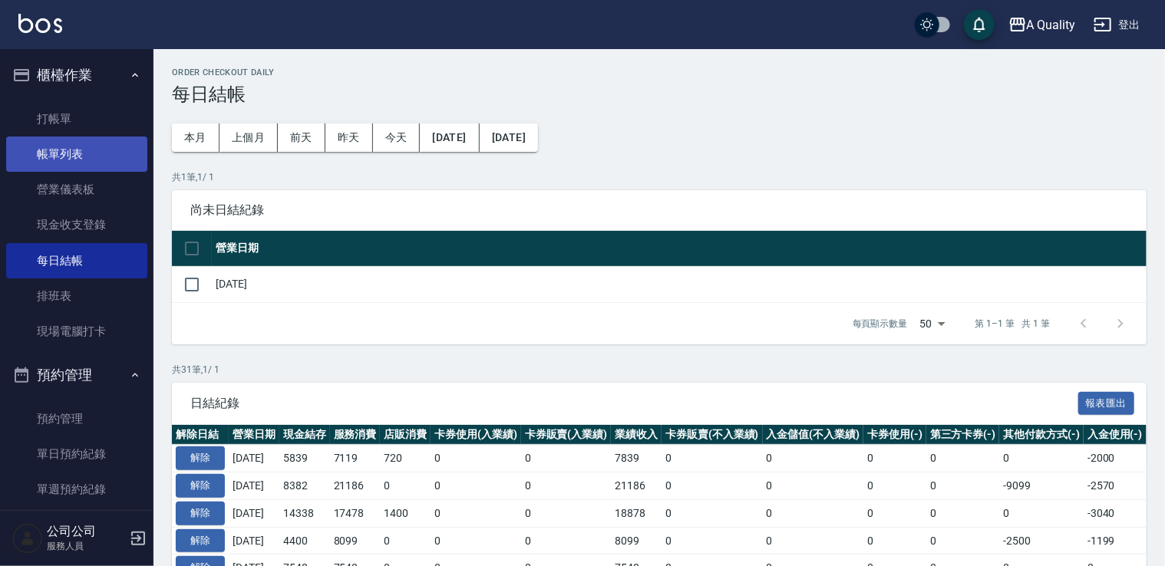
click at [66, 149] on link "帳單列表" at bounding box center [76, 154] width 141 height 35
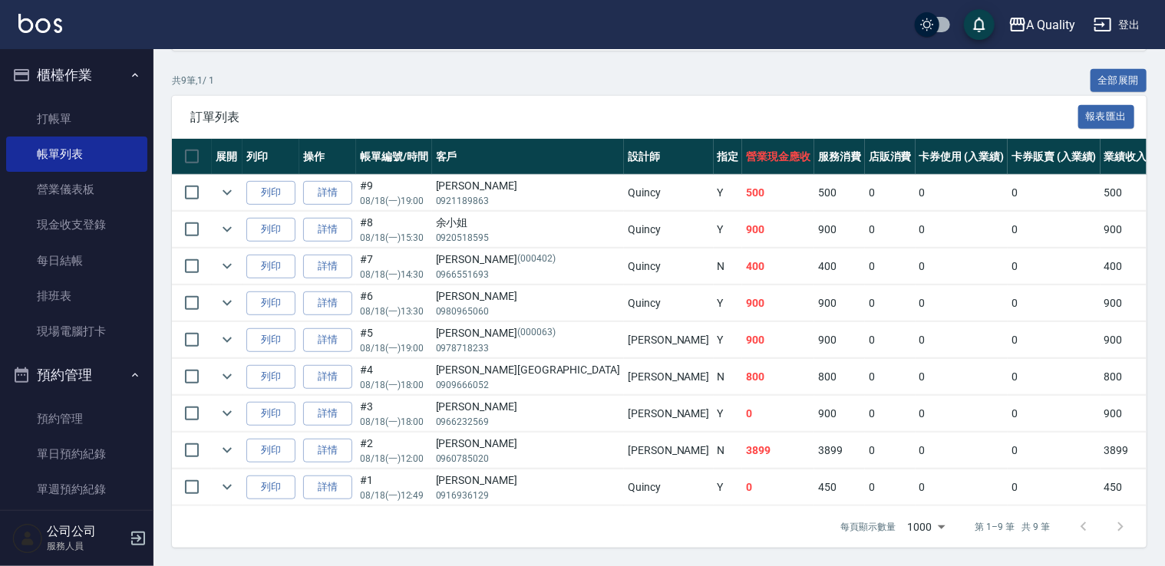
scroll to position [344, 0]
click at [76, 257] on link "每日結帳" at bounding box center [76, 260] width 141 height 35
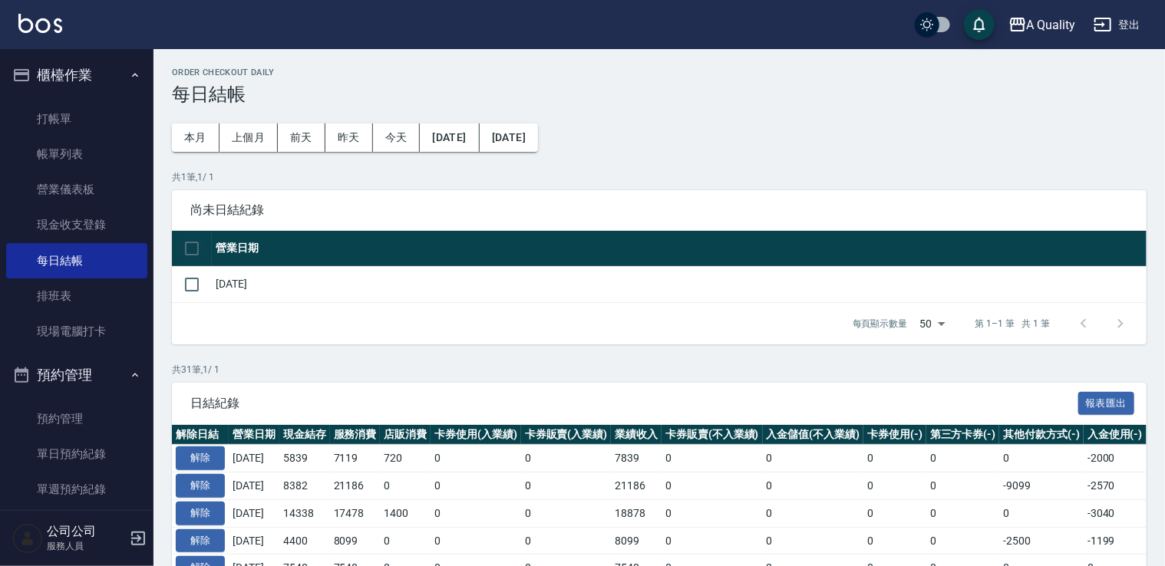
click at [192, 254] on input "checkbox" at bounding box center [192, 249] width 32 height 32
checkbox input "true"
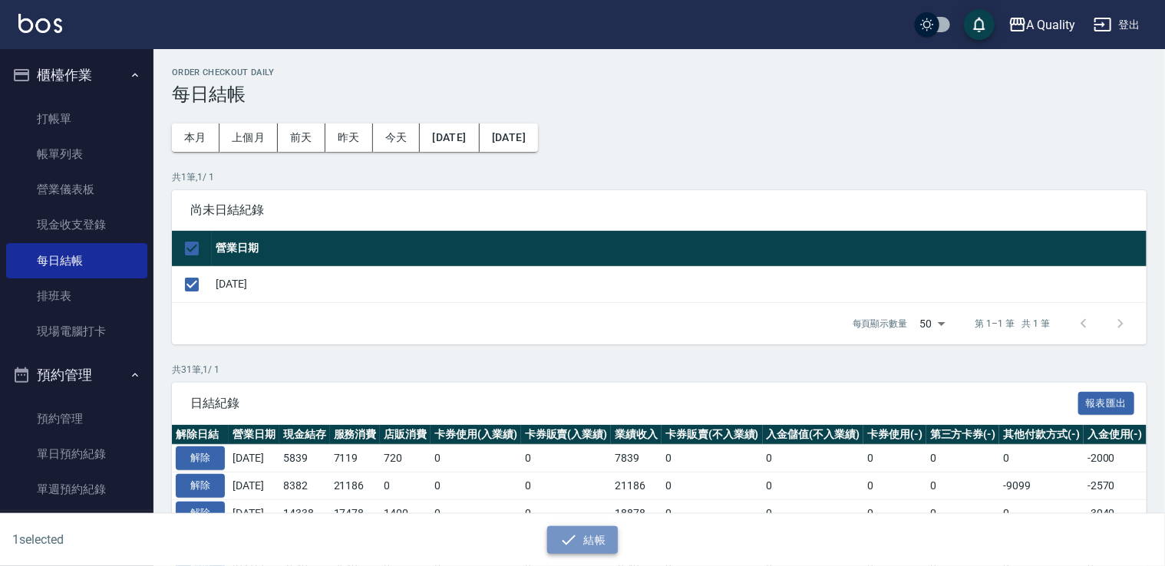
click at [588, 544] on button "結帳" at bounding box center [582, 541] width 71 height 28
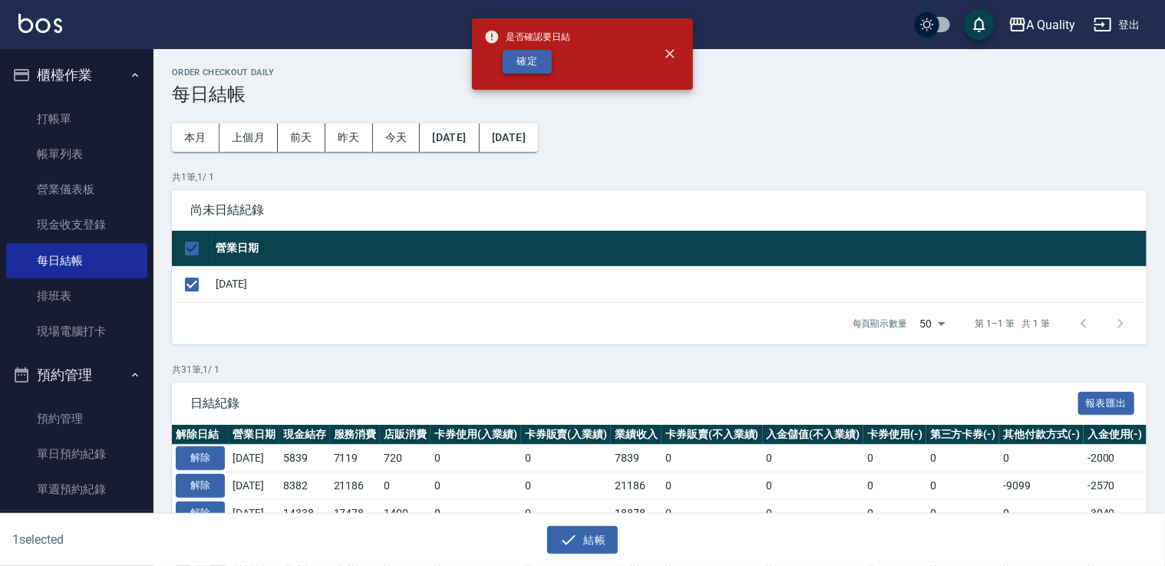
click at [525, 62] on button "確定" at bounding box center [527, 62] width 49 height 24
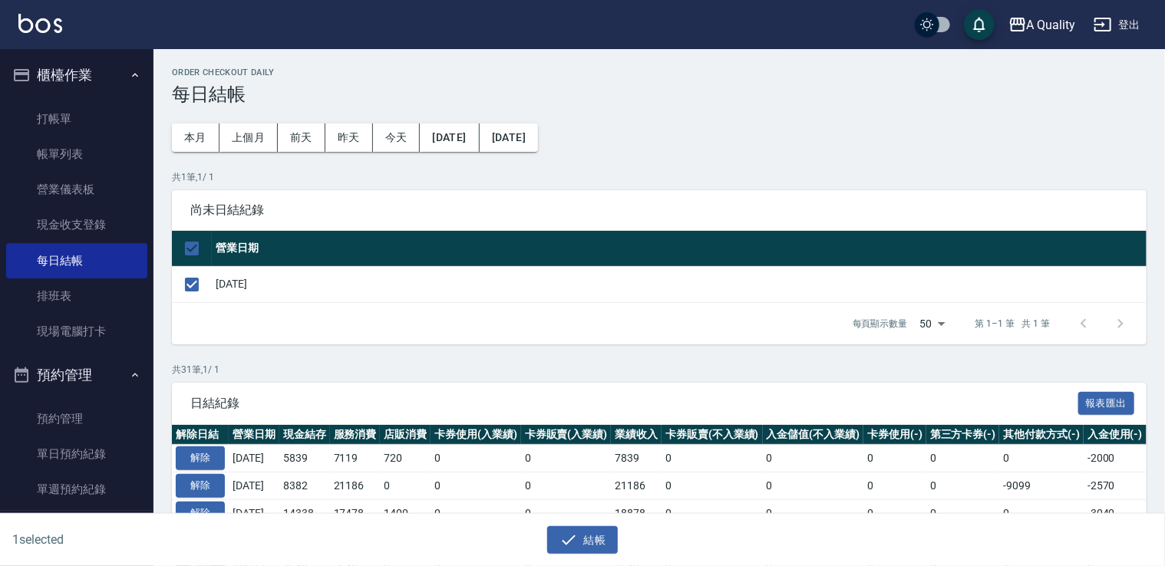
checkbox input "false"
